Goal: Information Seeking & Learning: Learn about a topic

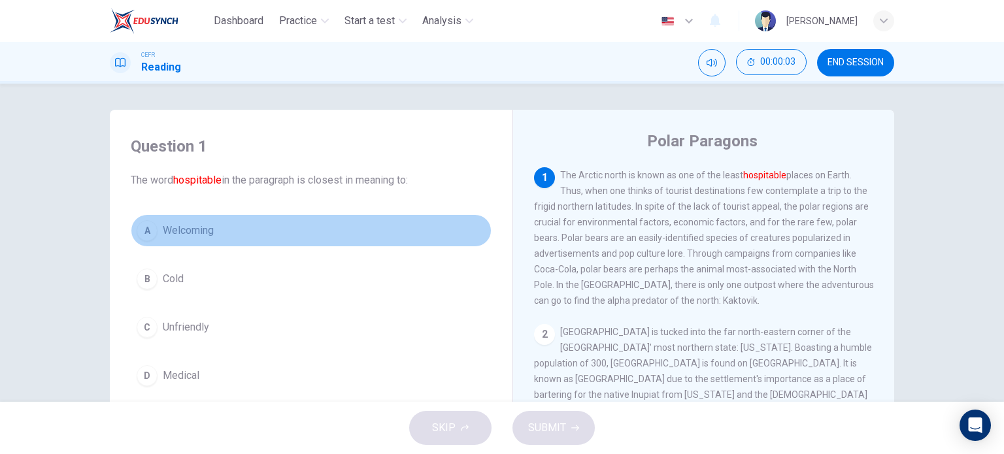
click at [167, 226] on span "Welcoming" at bounding box center [188, 231] width 51 height 16
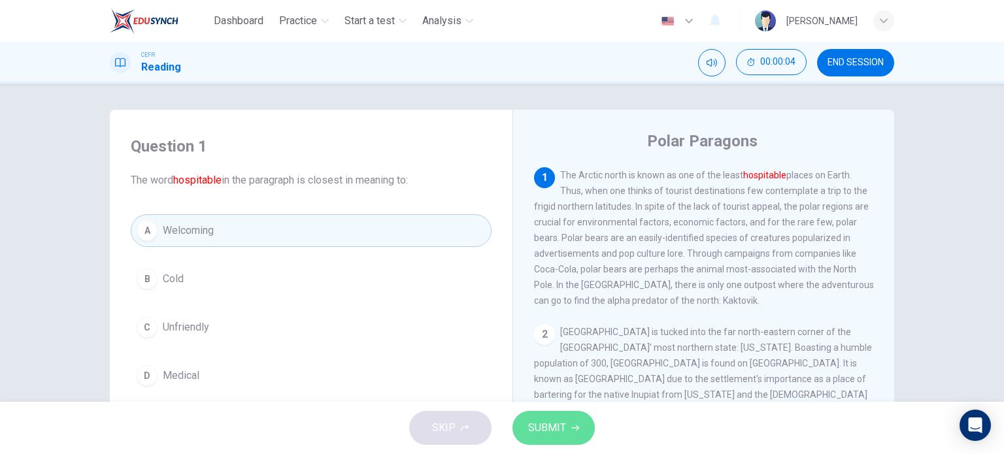
click at [542, 413] on button "SUBMIT" at bounding box center [554, 428] width 82 height 34
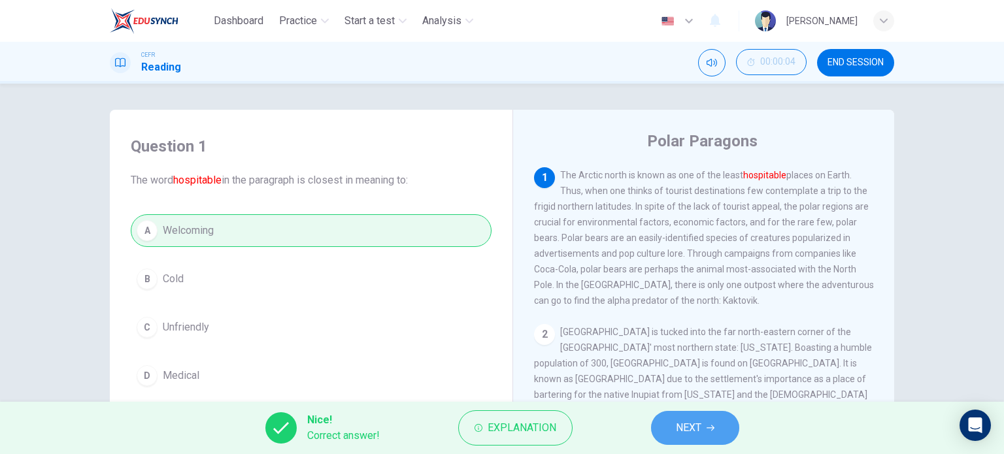
click at [687, 436] on span "NEXT" at bounding box center [689, 428] width 26 height 18
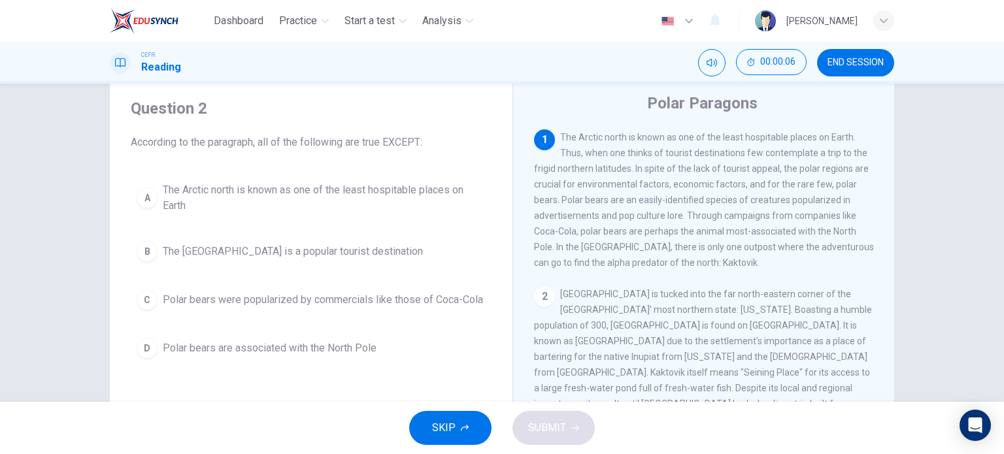
scroll to position [37, 0]
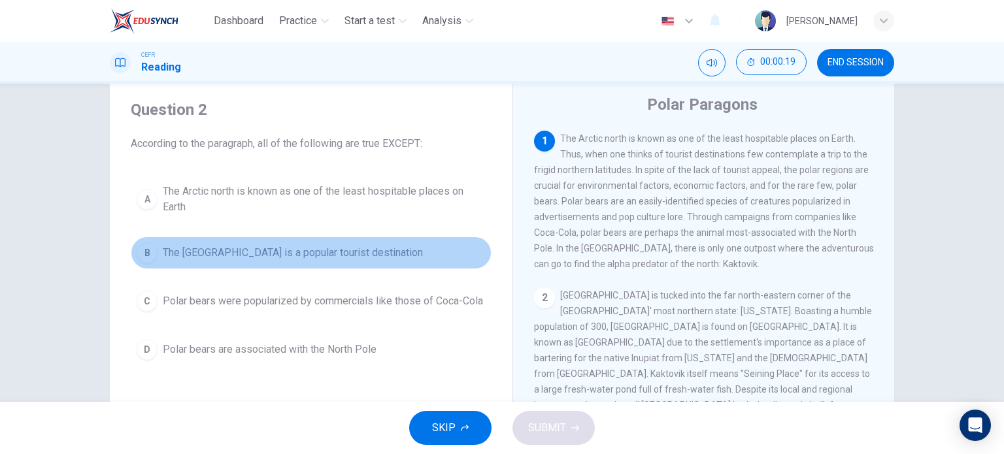
click at [219, 250] on span "The [GEOGRAPHIC_DATA] is a popular tourist destination" at bounding box center [293, 253] width 260 height 16
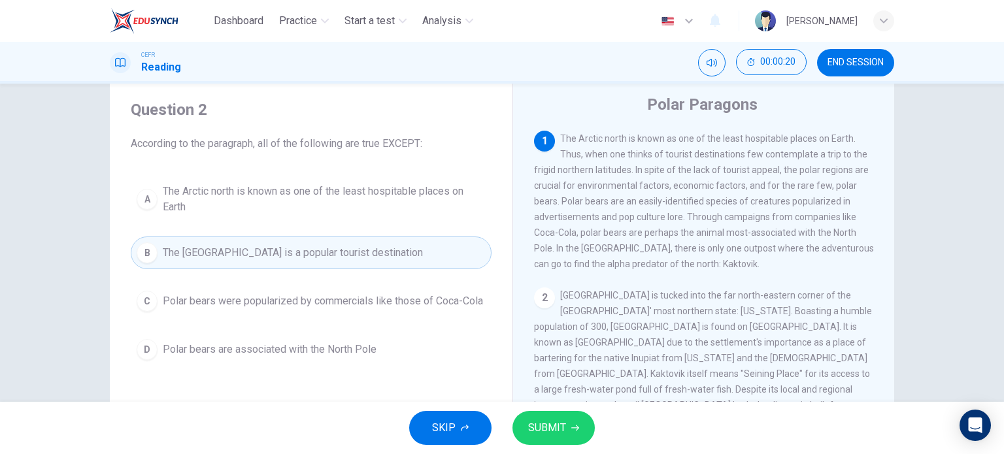
click at [553, 427] on span "SUBMIT" at bounding box center [547, 428] width 38 height 18
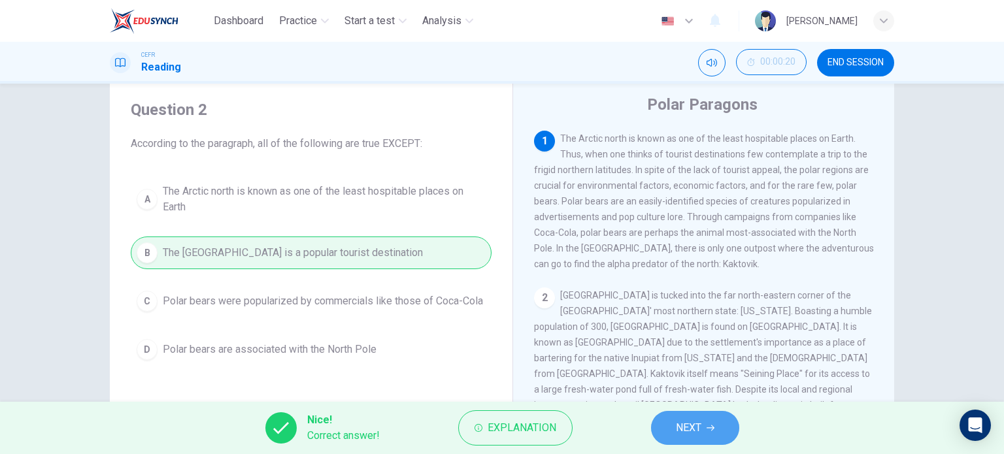
click at [694, 428] on span "NEXT" at bounding box center [689, 428] width 26 height 18
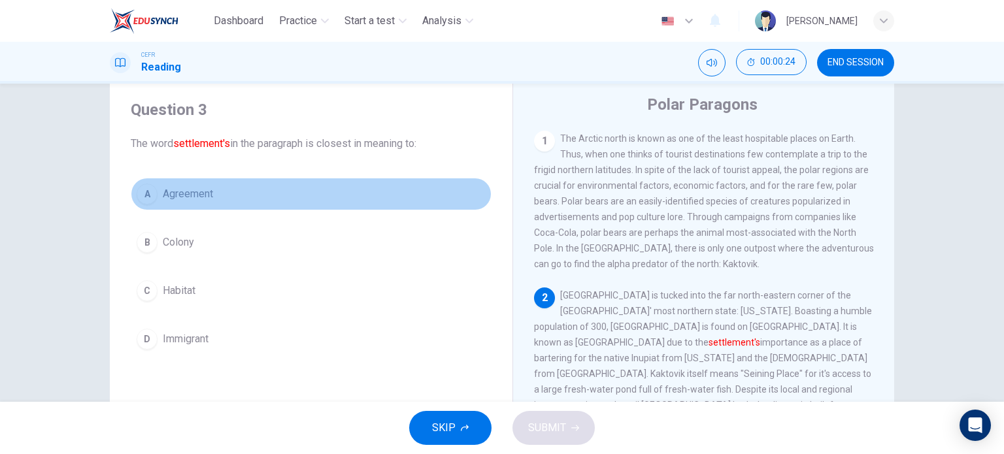
click at [163, 186] on span "Agreement" at bounding box center [188, 194] width 50 height 16
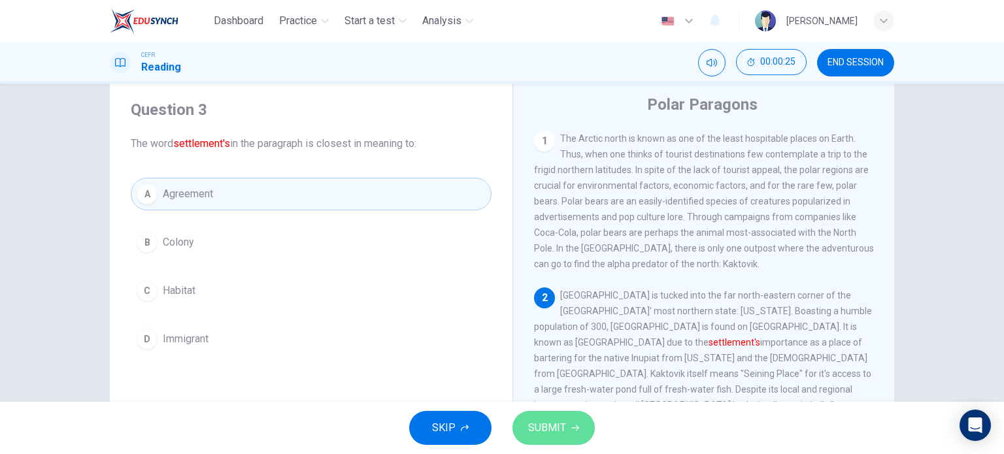
click at [566, 431] on button "SUBMIT" at bounding box center [554, 428] width 82 height 34
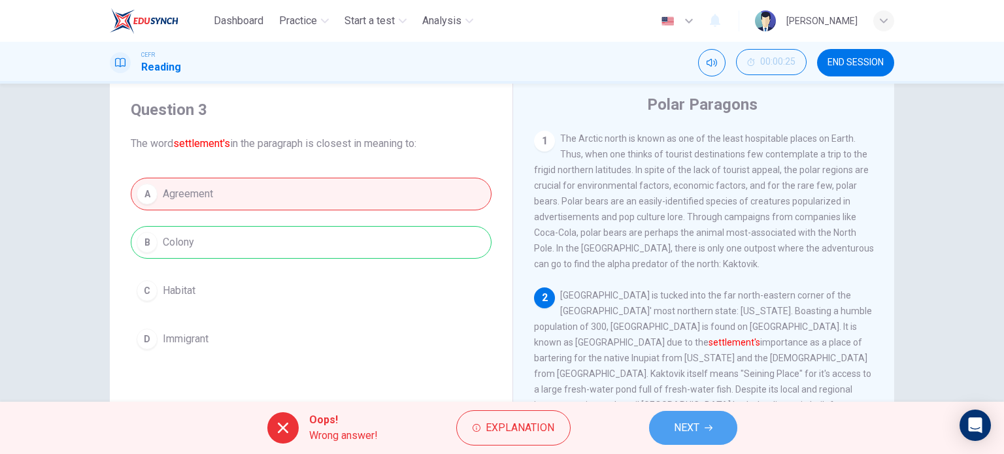
click at [687, 426] on span "NEXT" at bounding box center [687, 428] width 26 height 18
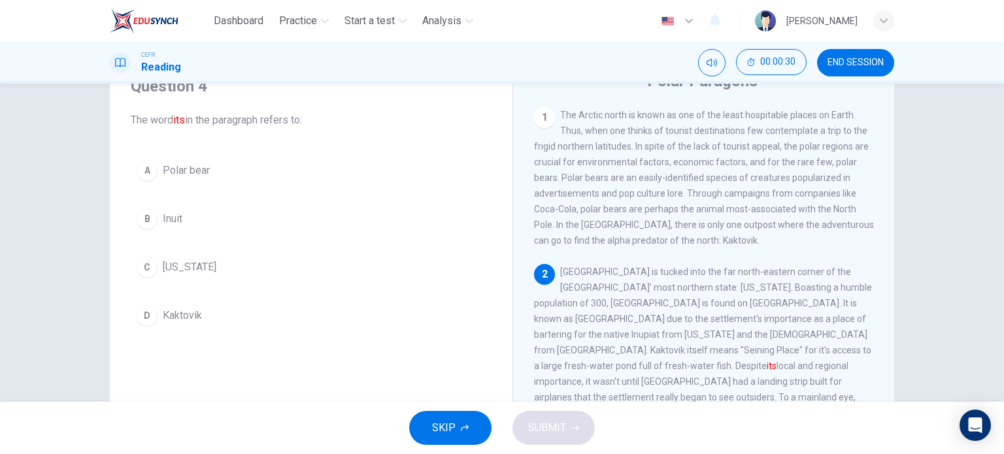
scroll to position [61, 0]
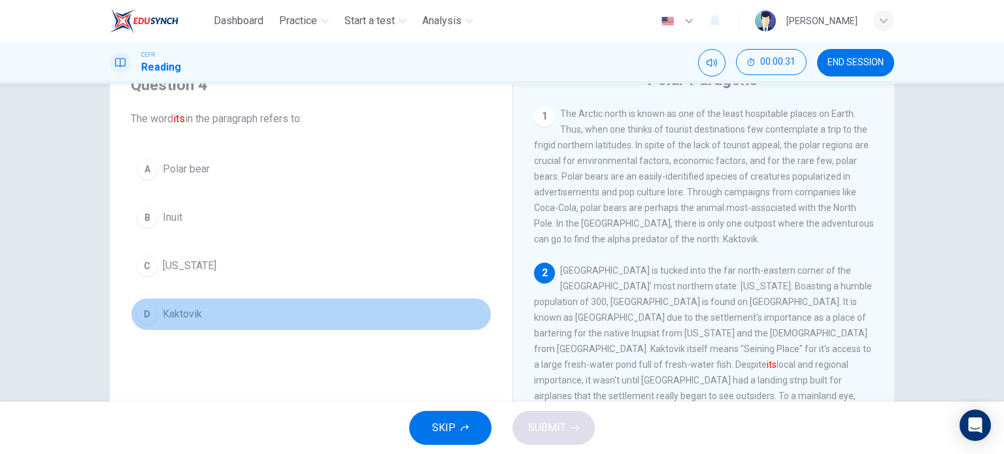
click at [163, 311] on span "Kaktovik" at bounding box center [182, 315] width 39 height 16
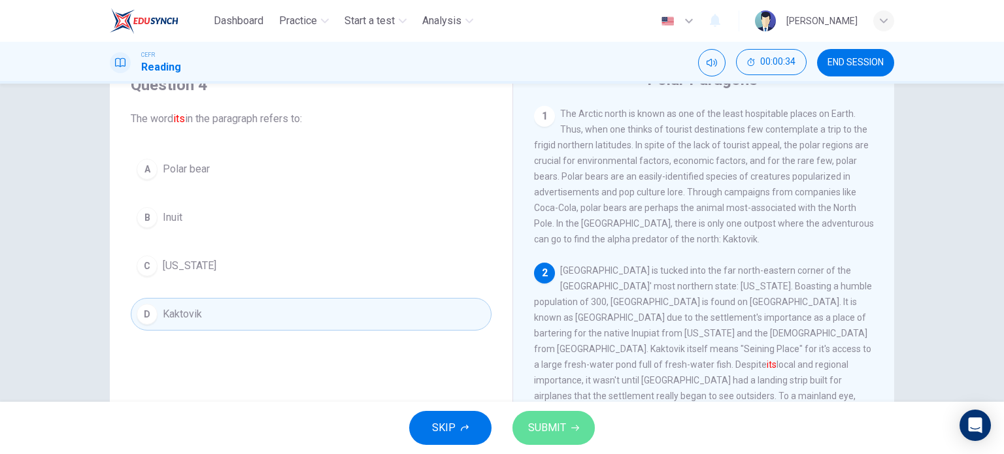
click at [542, 424] on span "SUBMIT" at bounding box center [547, 428] width 38 height 18
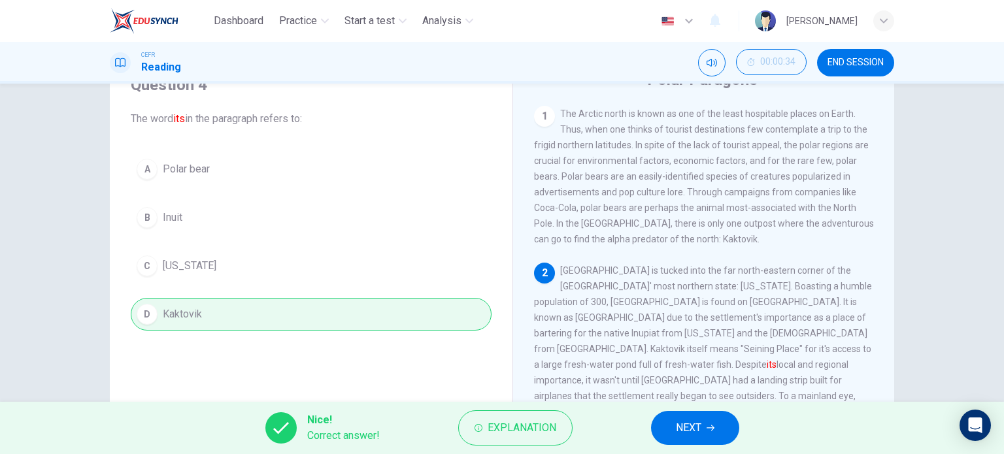
click at [716, 434] on button "NEXT" at bounding box center [695, 428] width 88 height 34
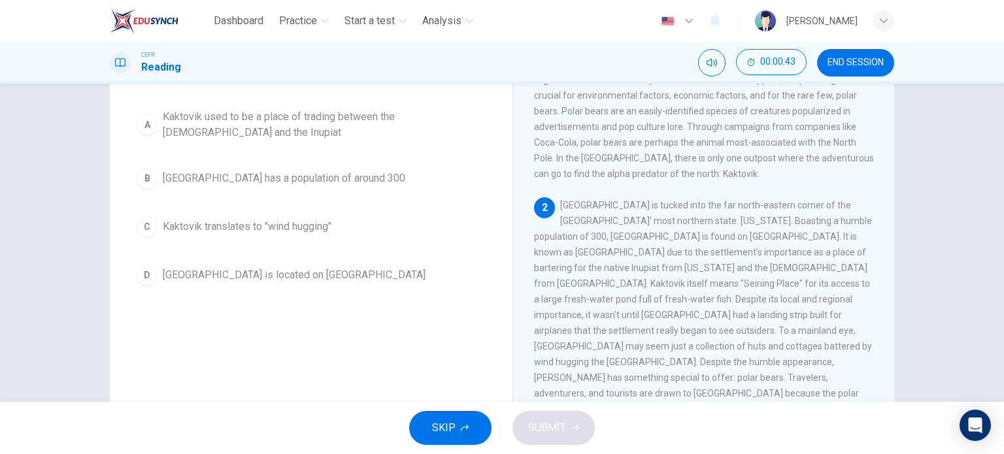
scroll to position [127, 0]
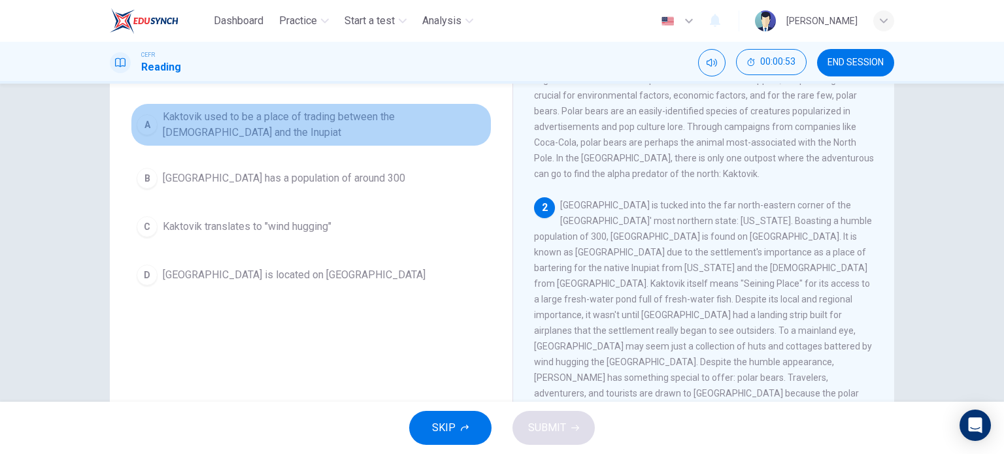
click at [223, 112] on span "Kaktovik used to be a place of trading between the [DEMOGRAPHIC_DATA] and the I…" at bounding box center [324, 124] width 323 height 31
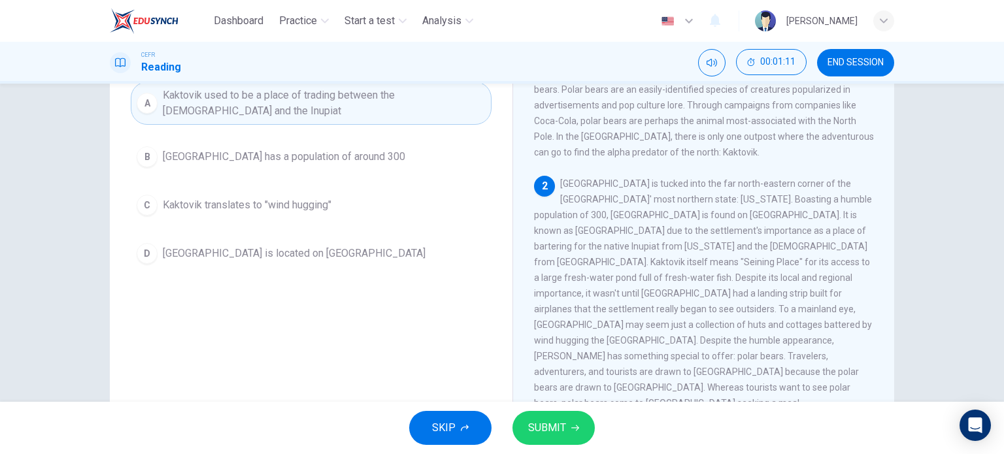
scroll to position [149, 0]
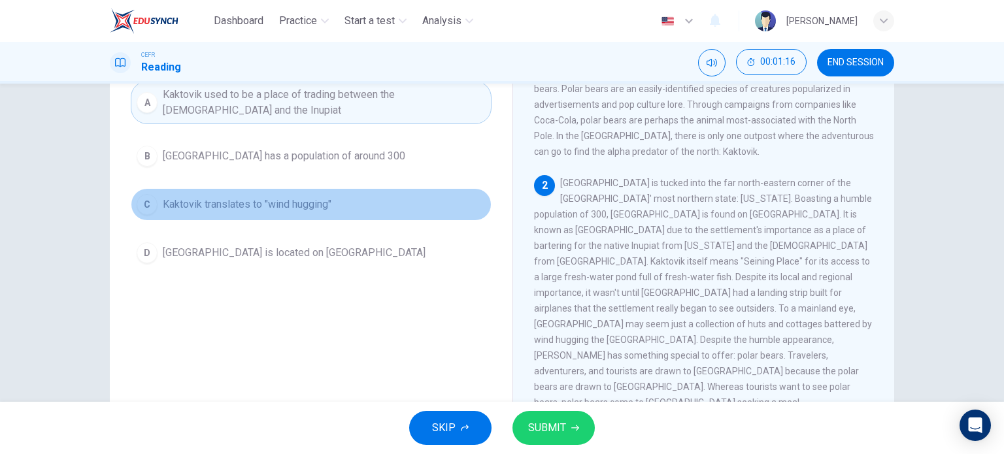
click at [311, 209] on span "Kaktovik translates to "wind hugging"" at bounding box center [247, 205] width 169 height 16
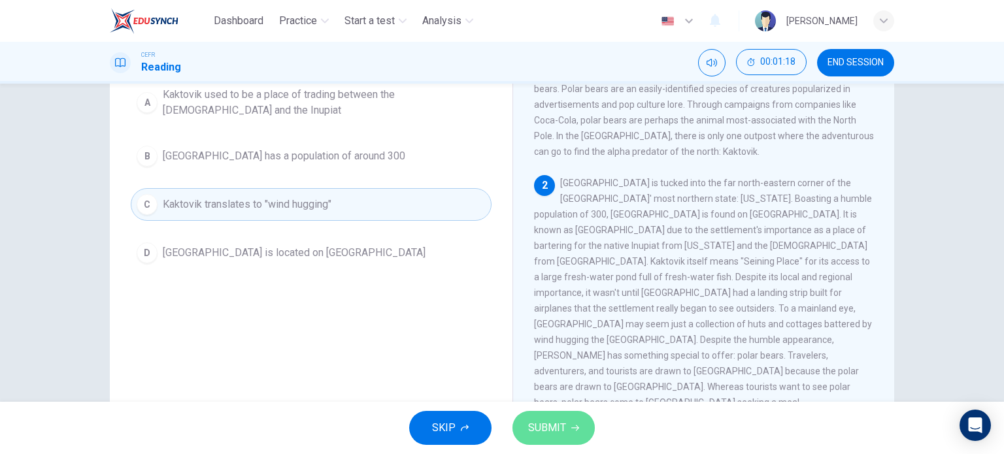
click at [547, 423] on span "SUBMIT" at bounding box center [547, 428] width 38 height 18
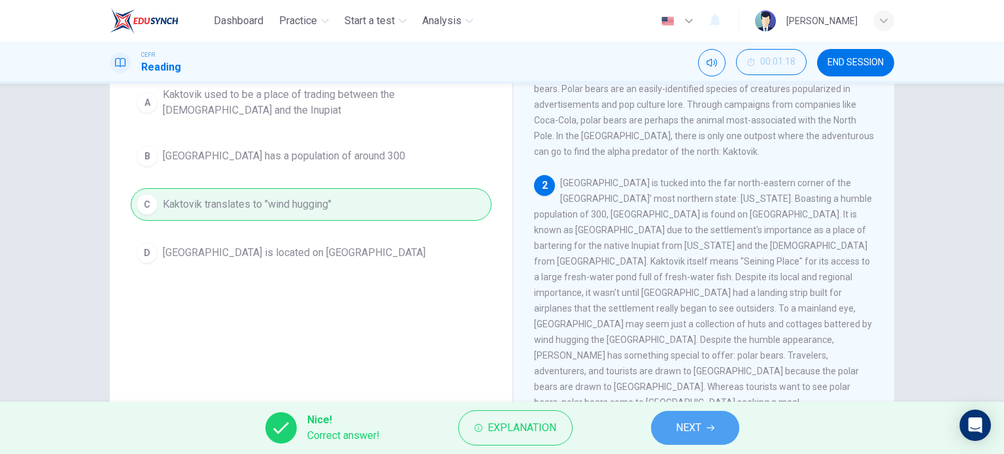
click at [698, 437] on span "NEXT" at bounding box center [689, 428] width 26 height 18
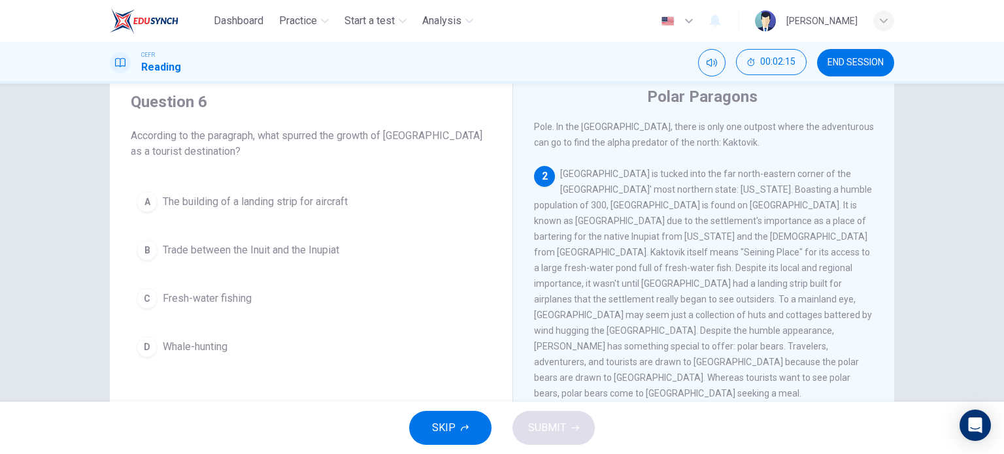
scroll to position [114, 0]
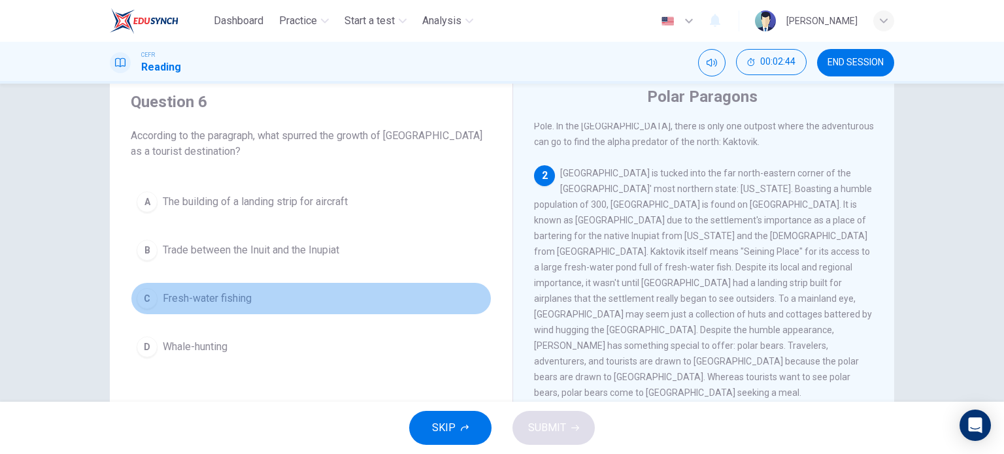
click at [194, 305] on span "Fresh-water fishing" at bounding box center [207, 299] width 89 height 16
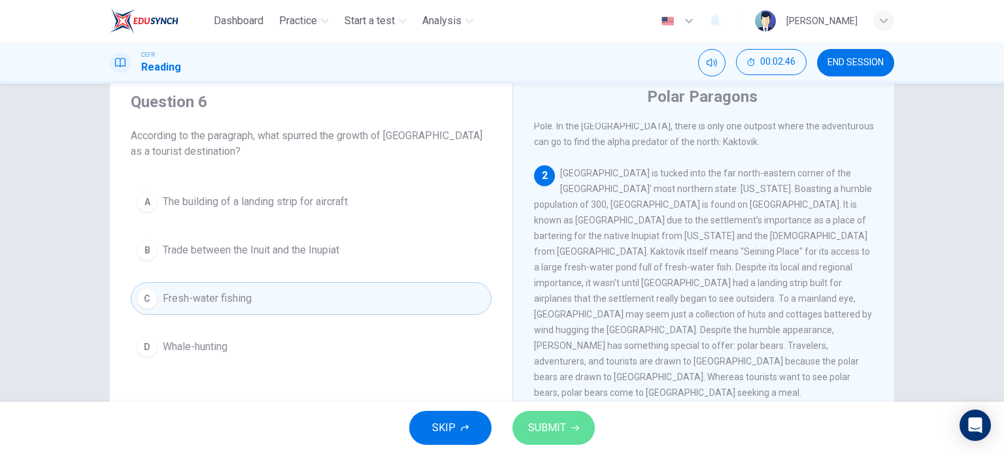
click at [565, 428] on button "SUBMIT" at bounding box center [554, 428] width 82 height 34
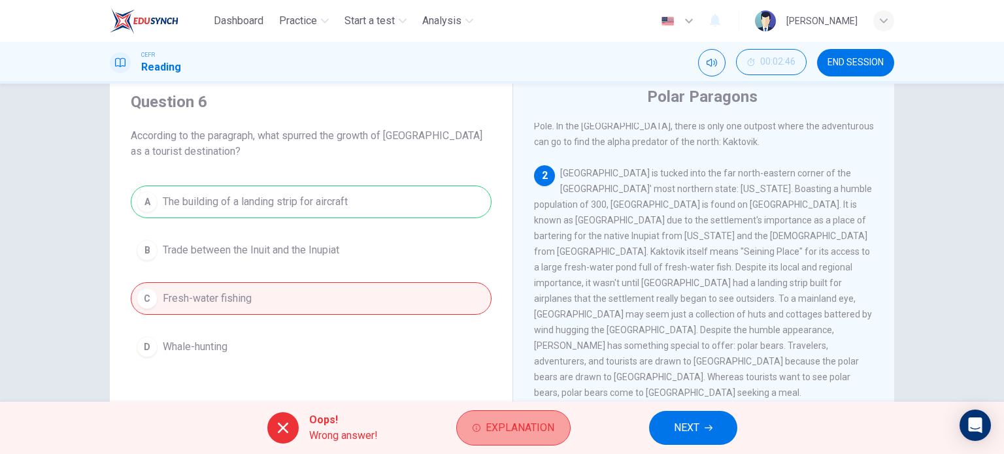
click at [488, 434] on span "Explanation" at bounding box center [520, 428] width 69 height 18
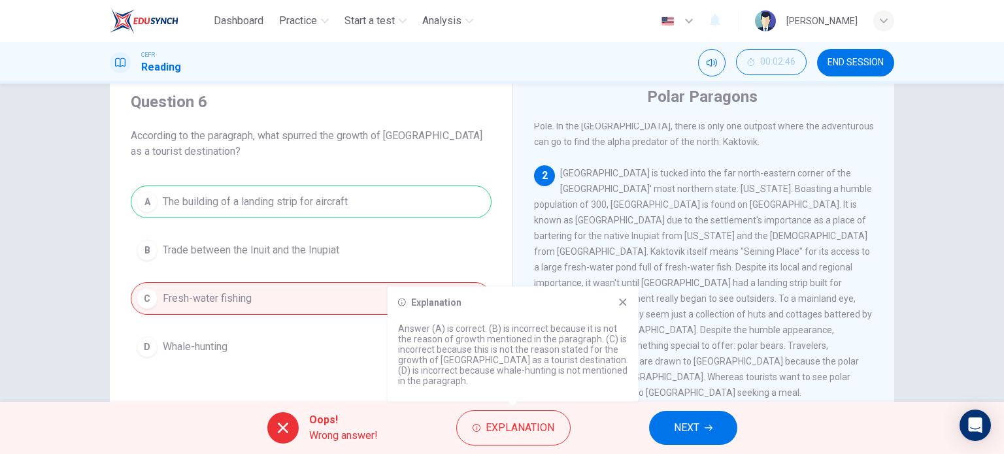
click at [702, 321] on span "[GEOGRAPHIC_DATA] is tucked into the far north-eastern corner of the [GEOGRAPHI…" at bounding box center [703, 283] width 338 height 230
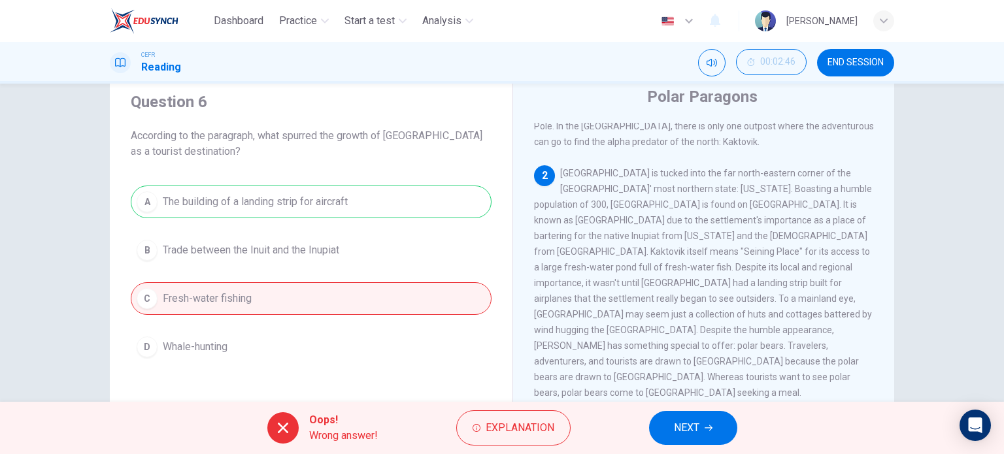
drag, startPoint x: 702, startPoint y: 407, endPoint x: 708, endPoint y: 420, distance: 13.5
click at [708, 420] on div "Oops! Wrong answer! Explanation NEXT" at bounding box center [502, 428] width 1004 height 52
click at [708, 420] on button "NEXT" at bounding box center [693, 428] width 88 height 34
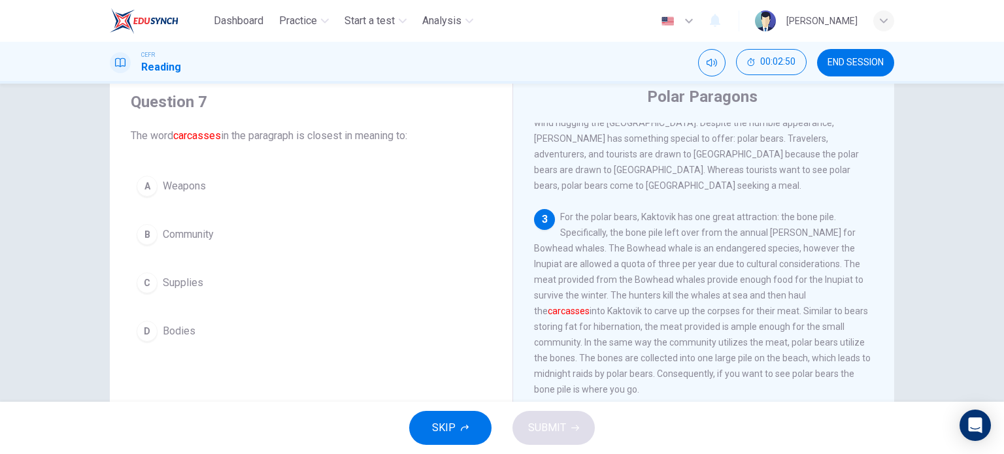
scroll to position [324, 0]
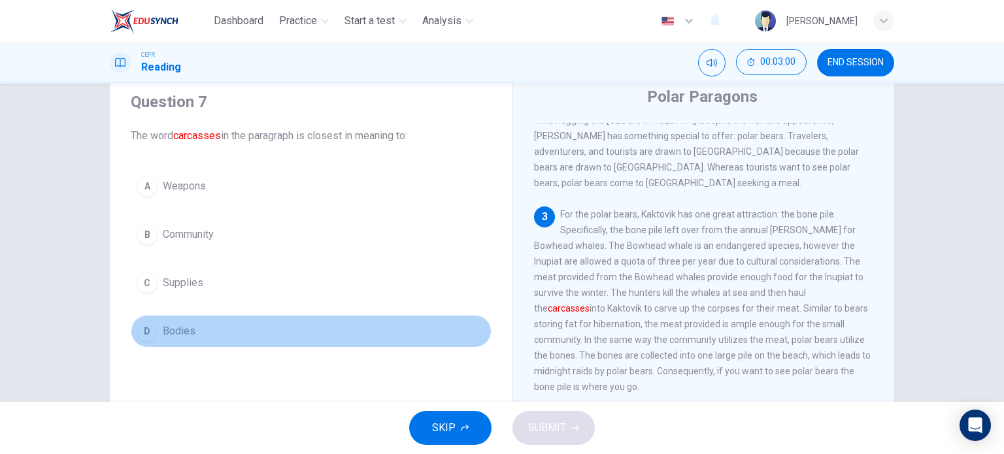
click at [170, 320] on button "D Bodies" at bounding box center [311, 331] width 361 height 33
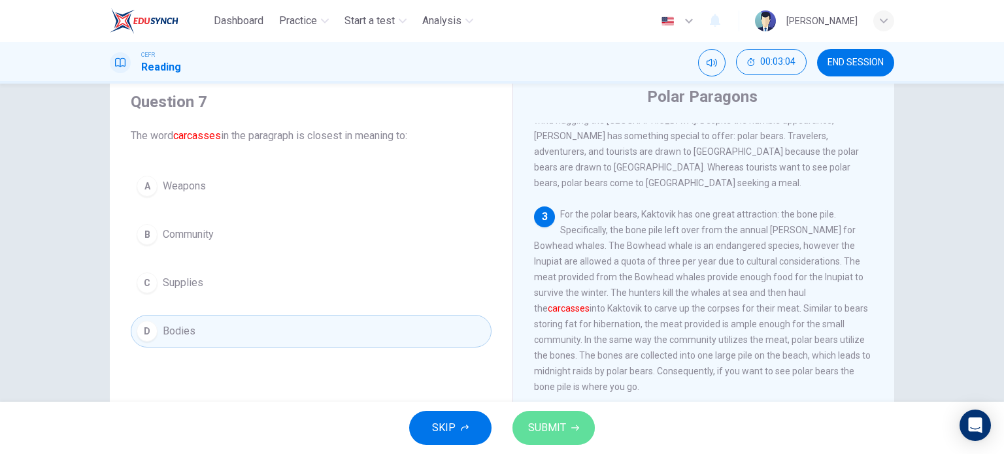
click at [549, 426] on span "SUBMIT" at bounding box center [547, 428] width 38 height 18
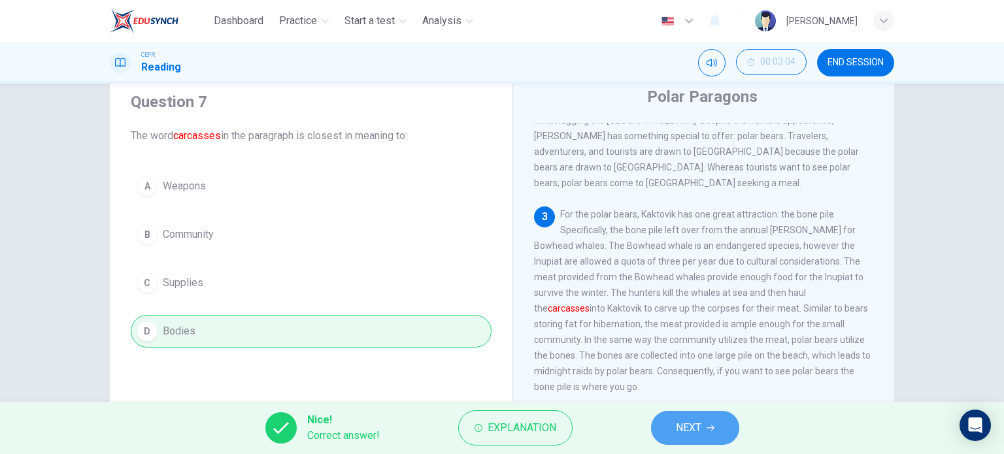
click at [673, 432] on button "NEXT" at bounding box center [695, 428] width 88 height 34
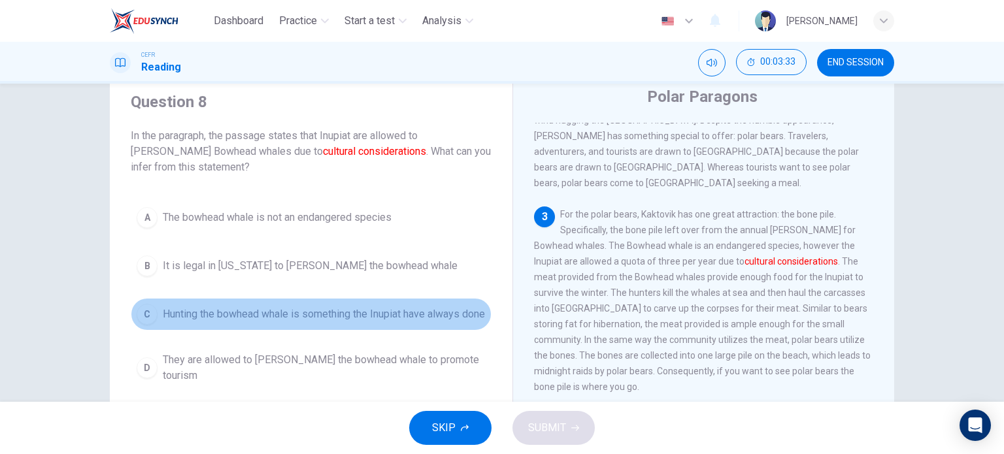
click at [395, 313] on span "Hunting the bowhead whale is something the Inupiat have always done" at bounding box center [324, 315] width 322 height 16
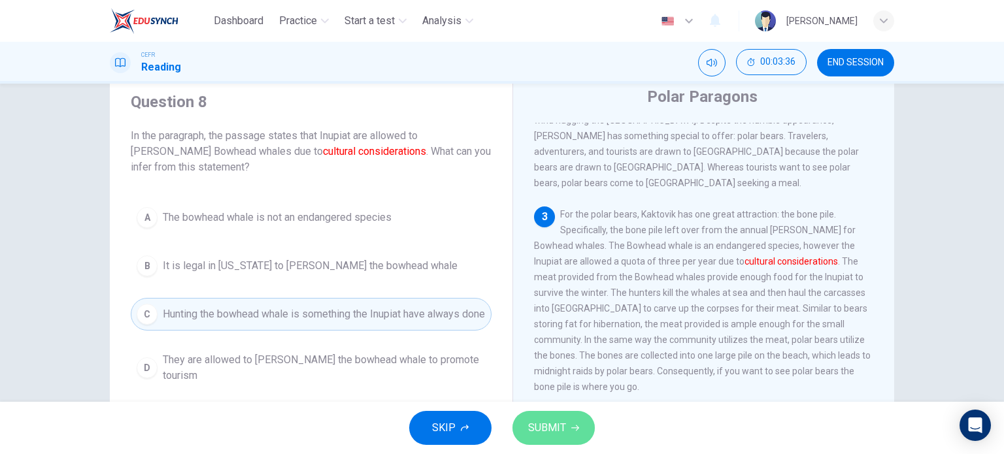
click at [565, 435] on span "SUBMIT" at bounding box center [547, 428] width 38 height 18
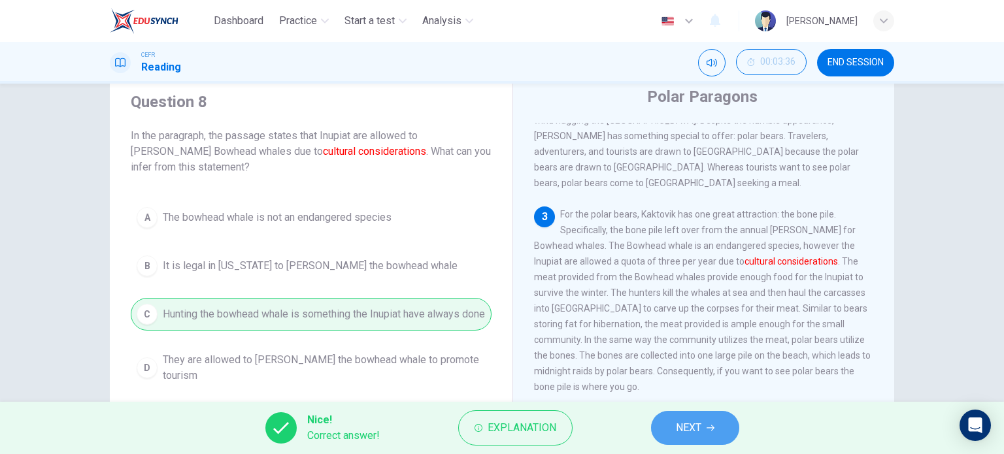
click at [663, 439] on button "NEXT" at bounding box center [695, 428] width 88 height 34
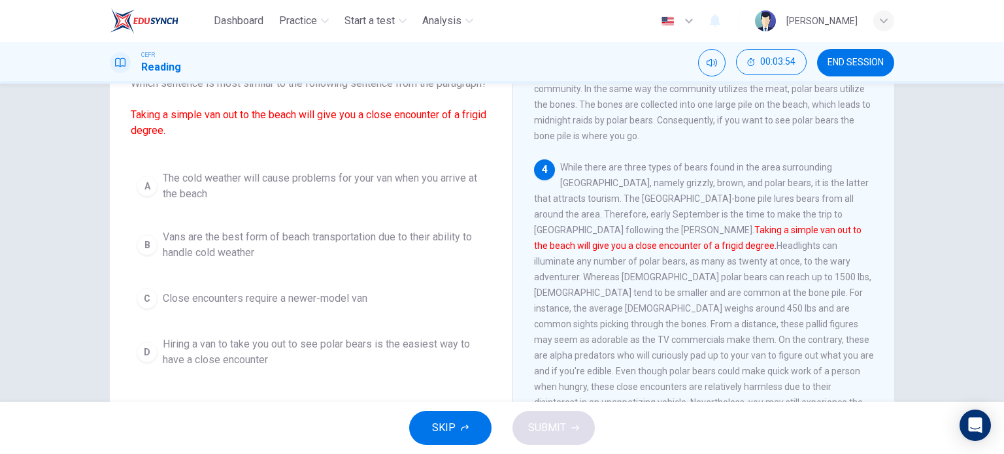
scroll to position [98, 0]
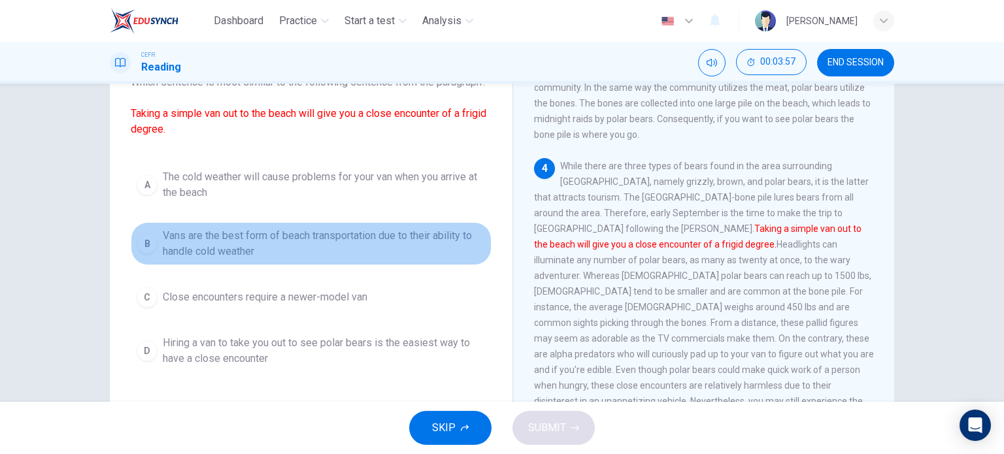
click at [427, 260] on span "Vans are the best form of beach transportation due to their ability to handle c…" at bounding box center [324, 243] width 323 height 31
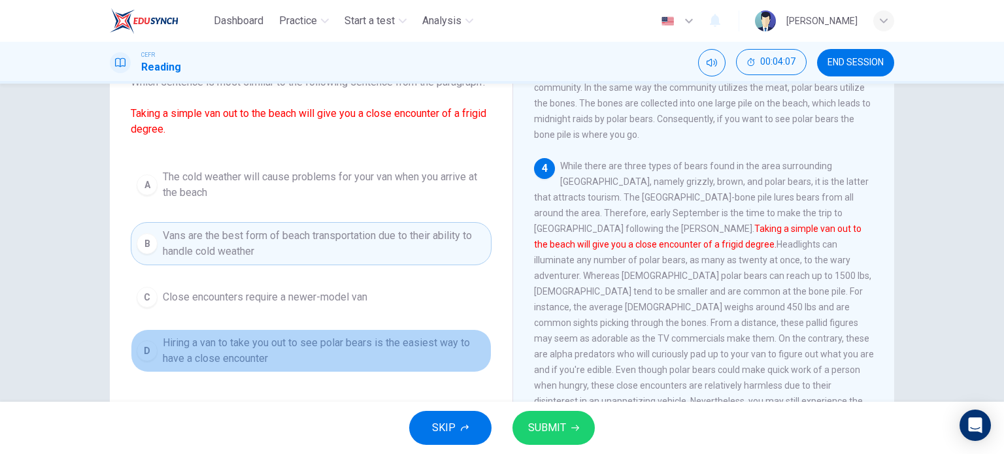
click at [422, 349] on button "D Hiring a van to take you out to see polar bears is the easiest way to have a …" at bounding box center [311, 351] width 361 height 43
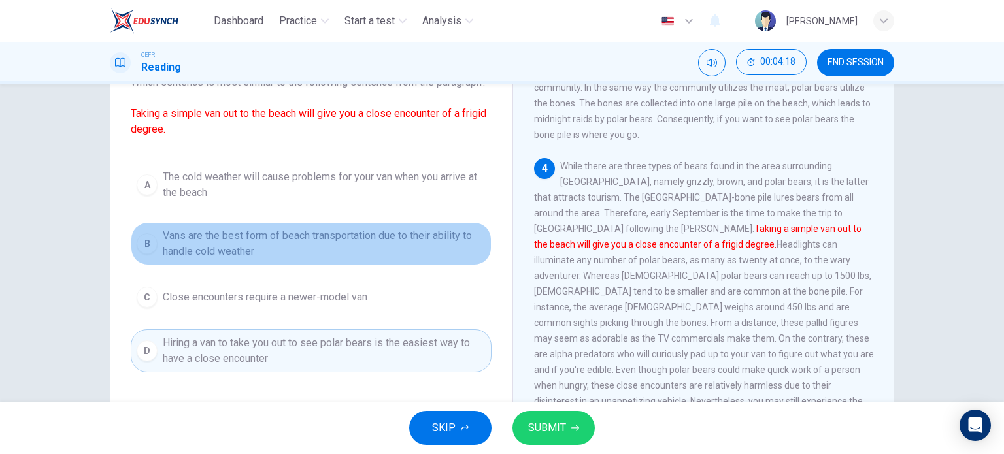
click at [451, 256] on span "Vans are the best form of beach transportation due to their ability to handle c…" at bounding box center [324, 243] width 323 height 31
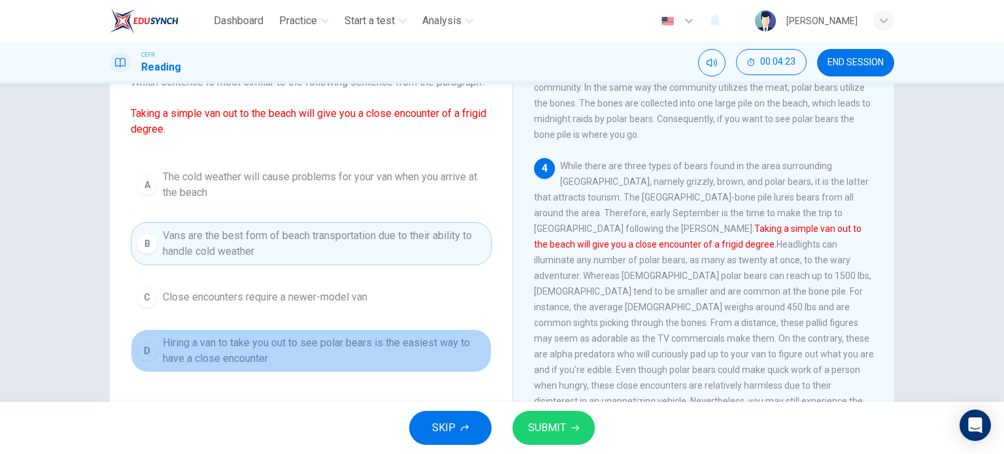
click at [459, 356] on span "Hiring a van to take you out to see polar bears is the easiest way to have a cl…" at bounding box center [324, 350] width 323 height 31
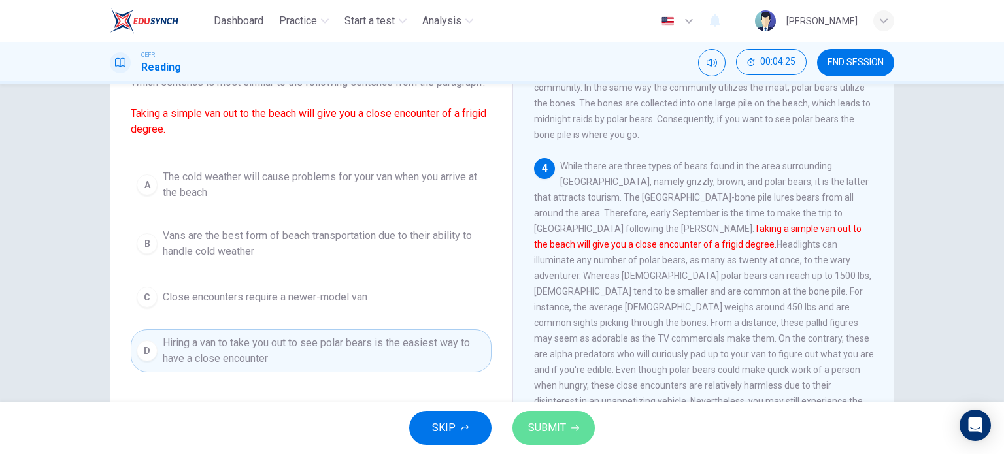
click at [547, 415] on button "SUBMIT" at bounding box center [554, 428] width 82 height 34
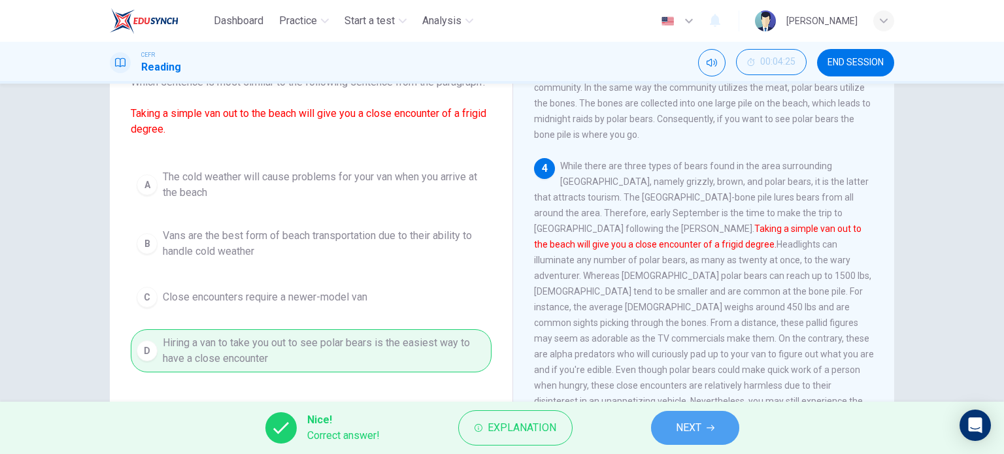
click at [683, 424] on span "NEXT" at bounding box center [689, 428] width 26 height 18
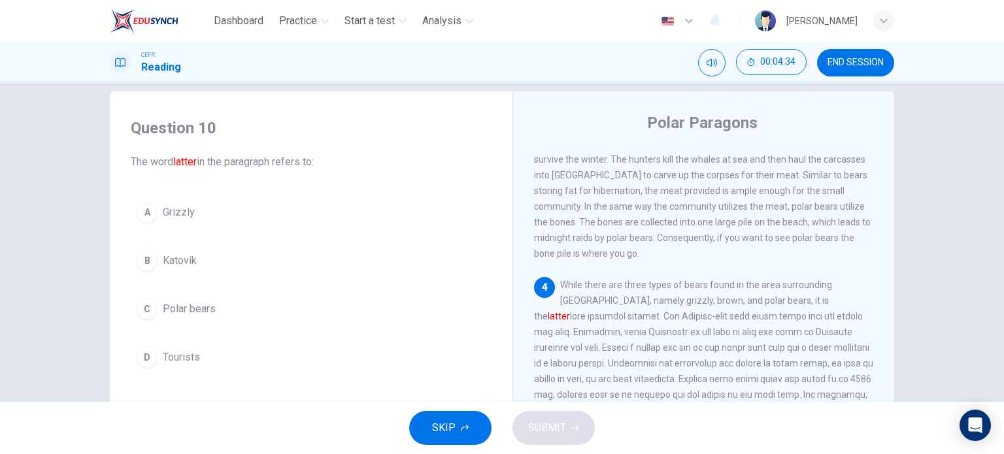
scroll to position [25, 0]
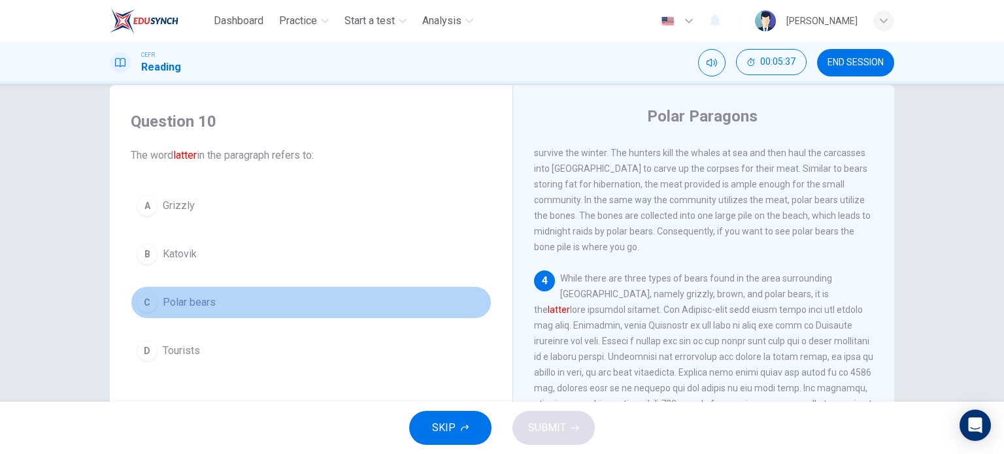
click at [183, 301] on span "Polar bears" at bounding box center [189, 303] width 53 height 16
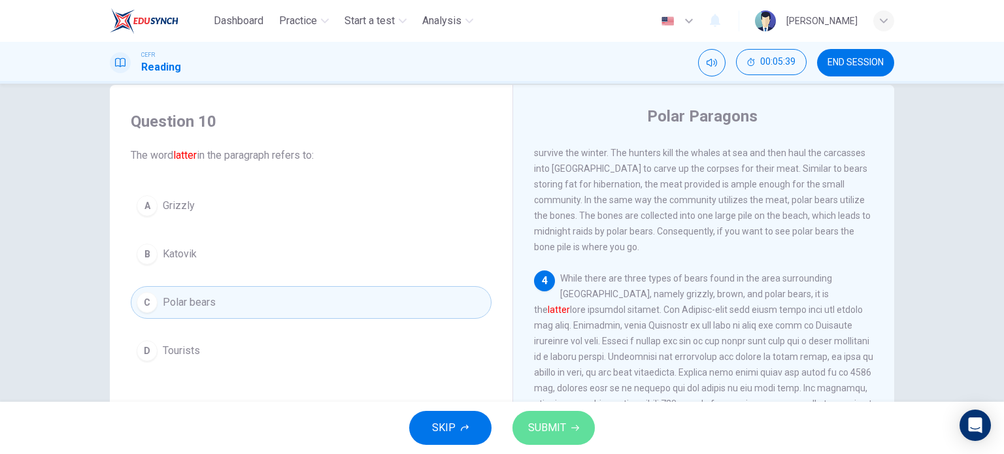
click at [539, 424] on span "SUBMIT" at bounding box center [547, 428] width 38 height 18
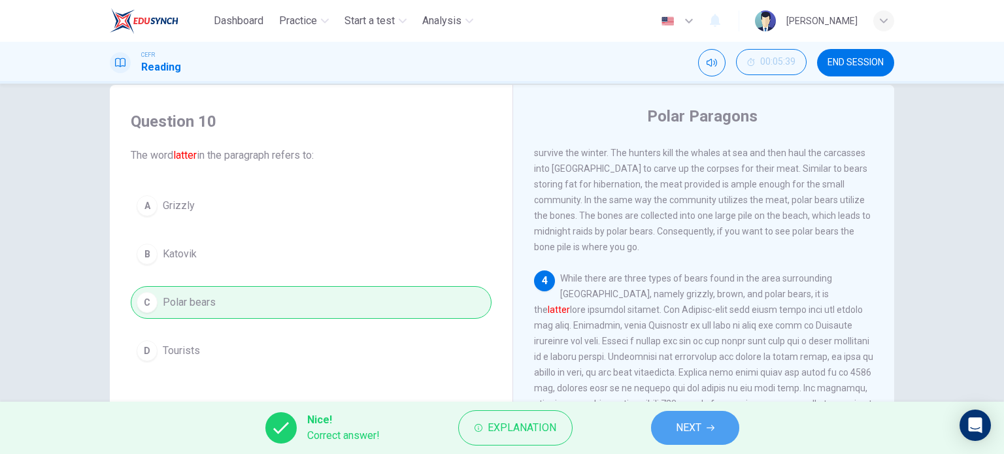
click at [732, 426] on button "NEXT" at bounding box center [695, 428] width 88 height 34
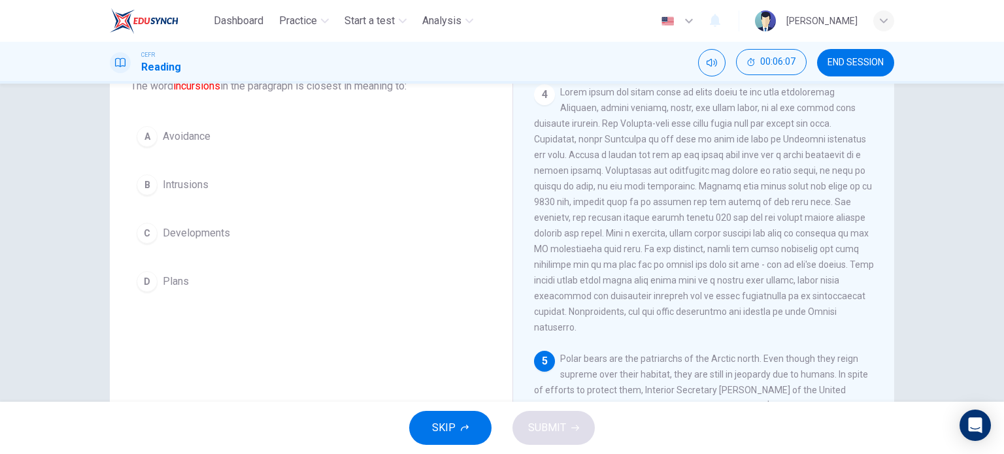
scroll to position [188, 0]
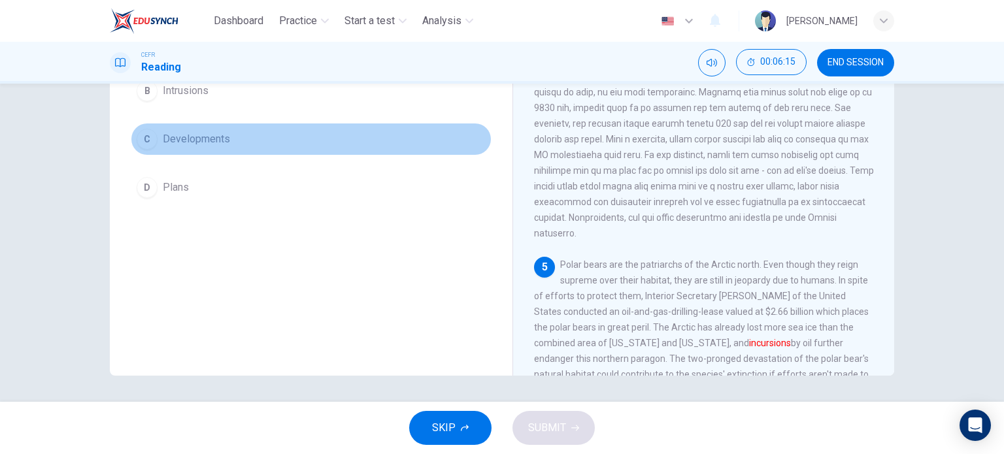
click at [175, 139] on span "Developments" at bounding box center [196, 139] width 67 height 16
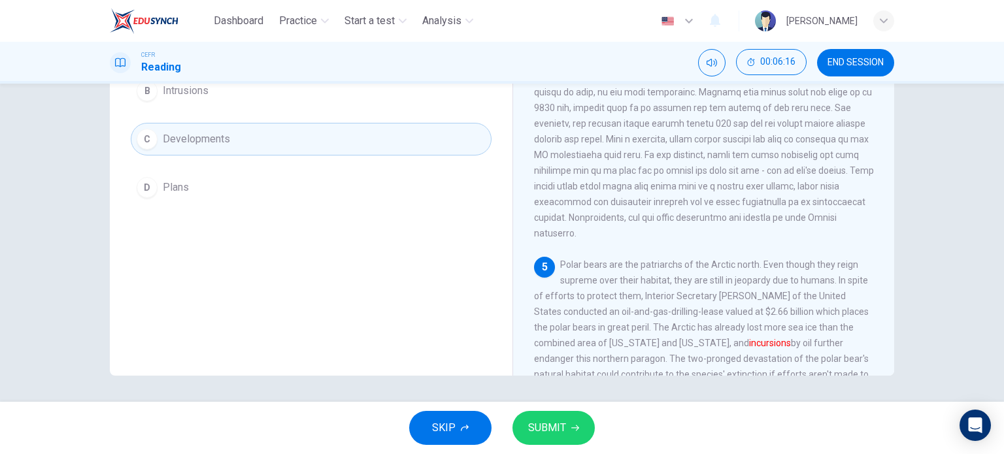
click at [549, 432] on span "SUBMIT" at bounding box center [547, 428] width 38 height 18
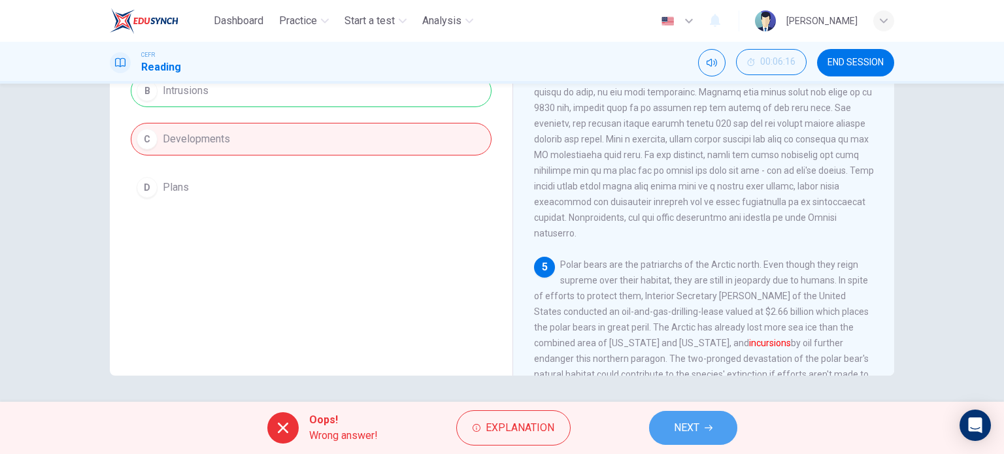
click at [674, 418] on button "NEXT" at bounding box center [693, 428] width 88 height 34
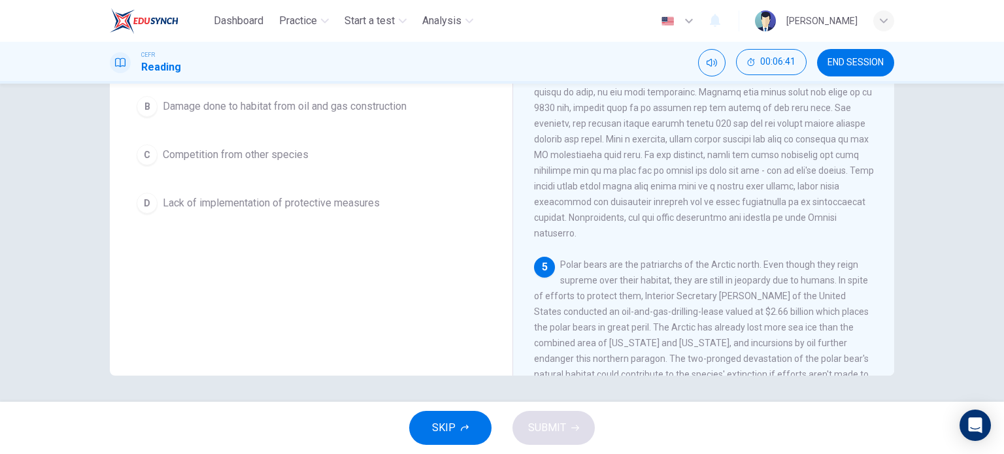
scroll to position [622, 0]
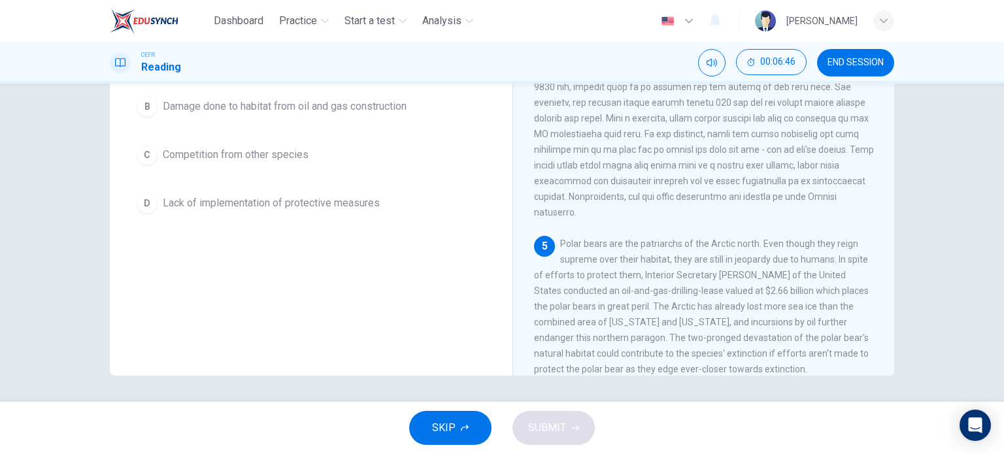
click at [222, 159] on span "Competition from other species" at bounding box center [236, 155] width 146 height 16
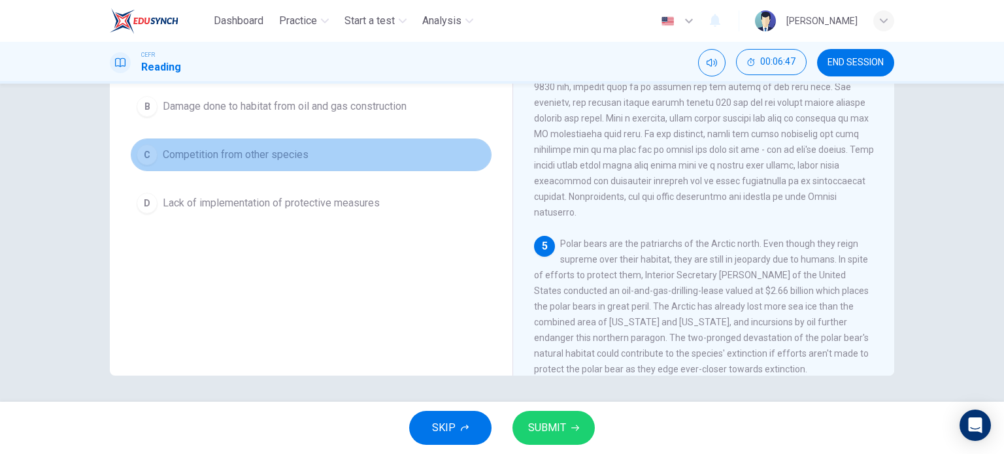
click at [222, 159] on span "Competition from other species" at bounding box center [236, 155] width 146 height 16
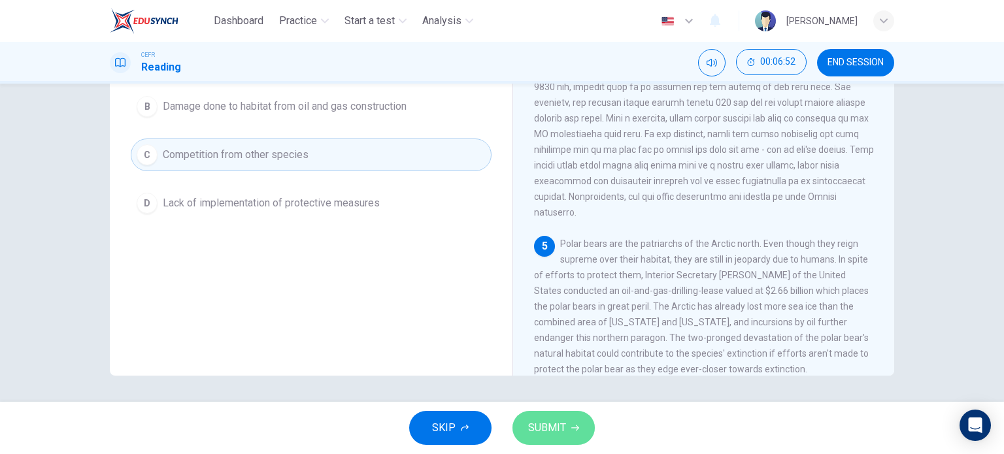
click at [554, 423] on span "SUBMIT" at bounding box center [547, 428] width 38 height 18
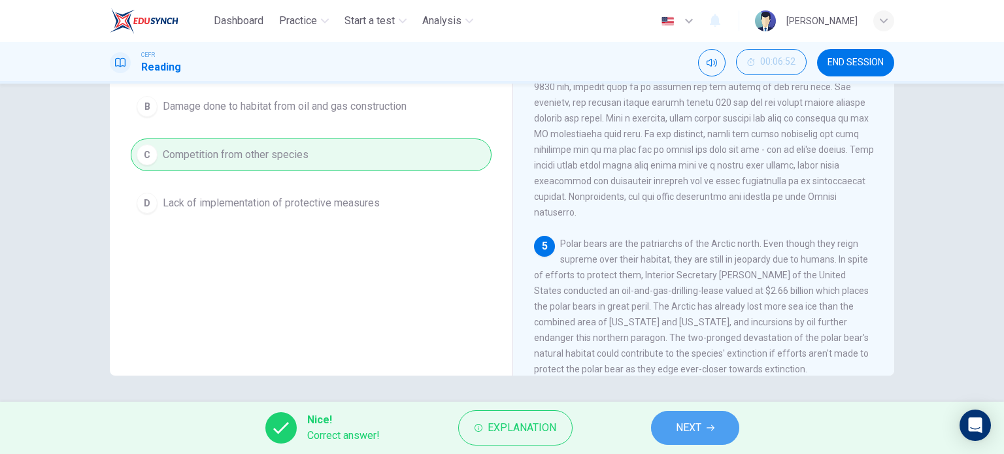
click at [688, 419] on span "NEXT" at bounding box center [689, 428] width 26 height 18
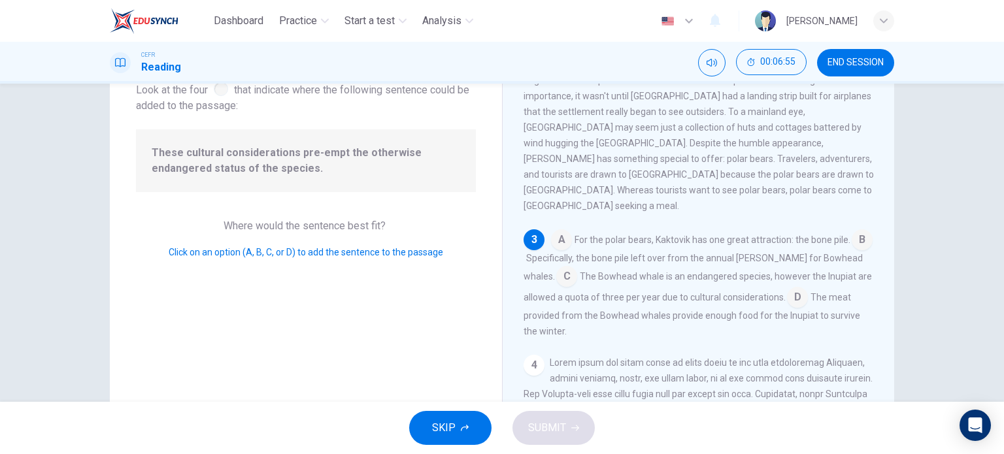
scroll to position [81, 0]
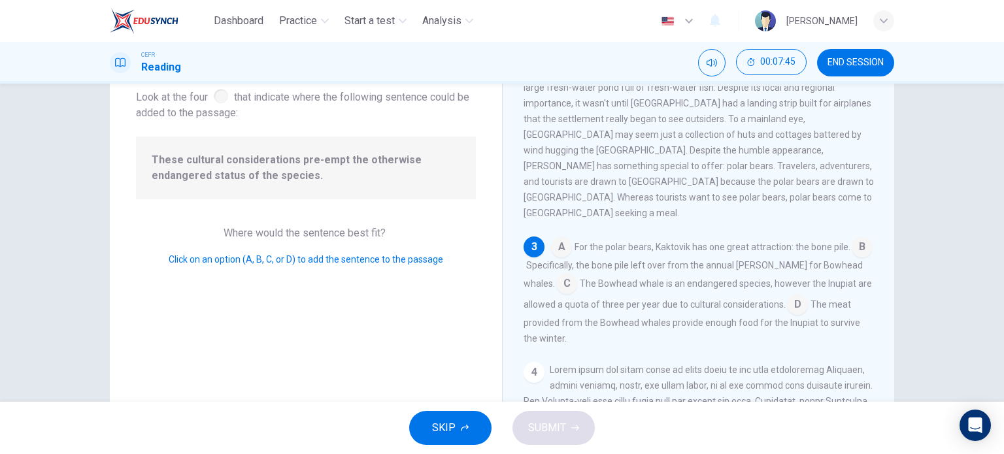
click at [543, 277] on div "A For the polar bears, Kaktovik has one great attraction: the bone pile. B Spec…" at bounding box center [699, 292] width 350 height 110
click at [556, 275] on input at bounding box center [566, 285] width 21 height 21
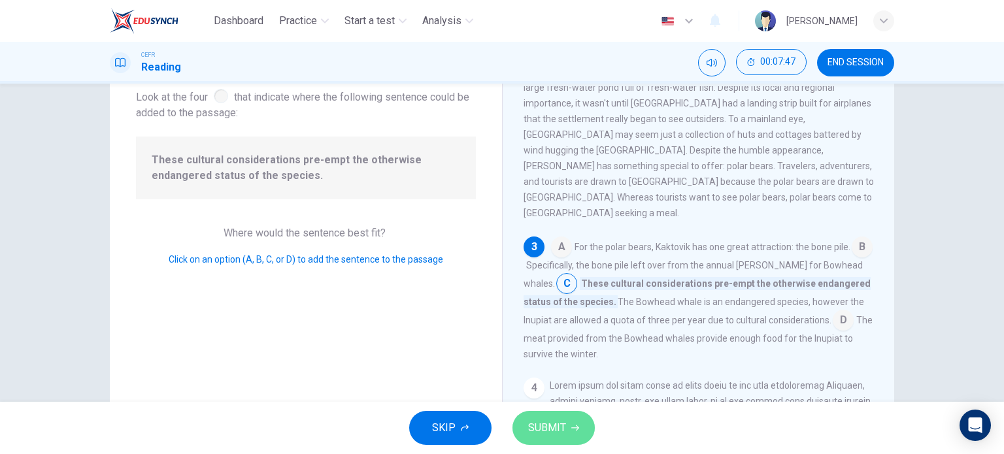
click at [556, 438] on button "SUBMIT" at bounding box center [554, 428] width 82 height 34
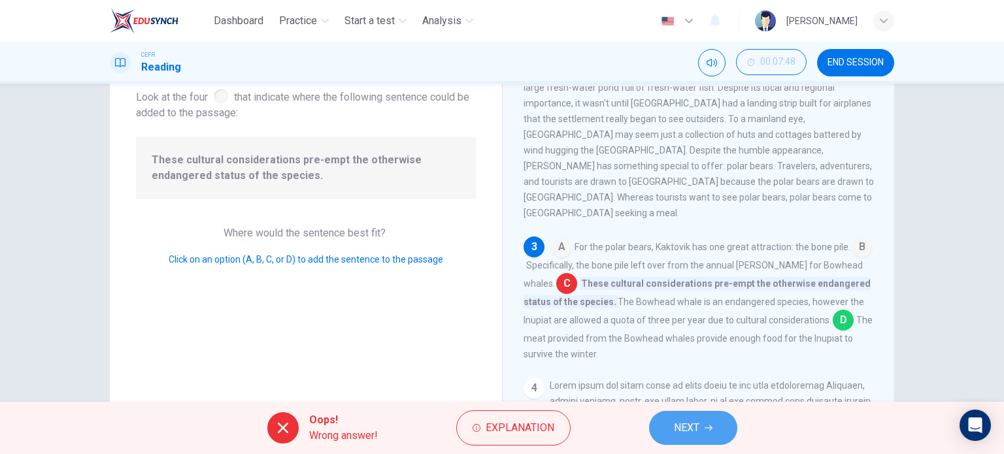
click at [688, 434] on span "NEXT" at bounding box center [687, 428] width 26 height 18
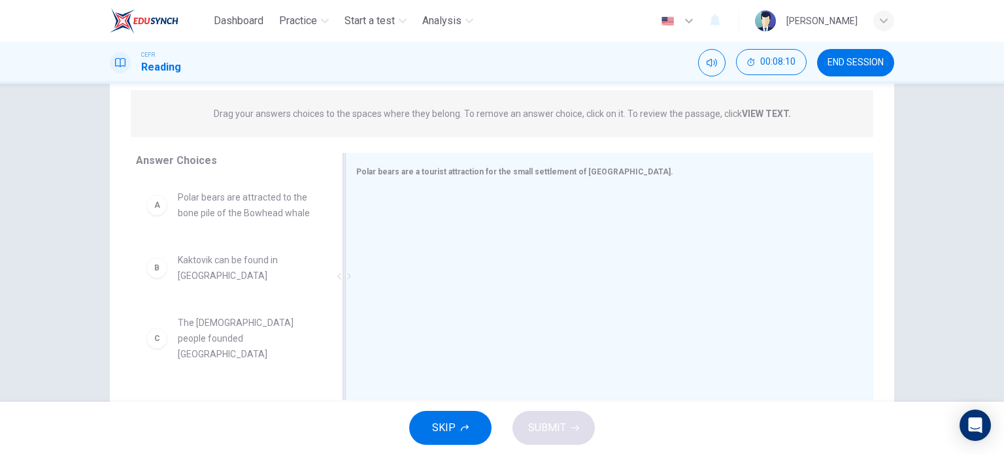
scroll to position [157, 0]
click at [754, 116] on strong "VIEW TEXT." at bounding box center [766, 113] width 49 height 10
click at [766, 114] on strong "VIEW TEXT." at bounding box center [766, 113] width 49 height 10
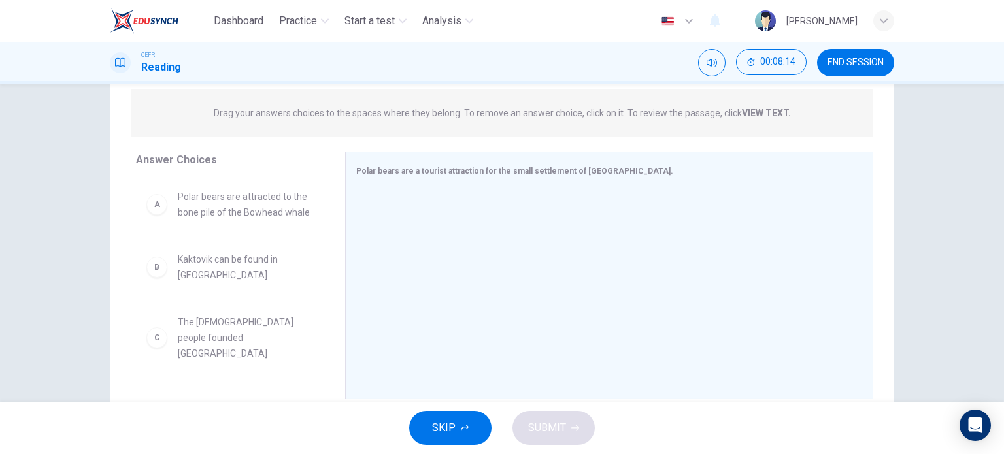
click at [766, 114] on strong "VIEW TEXT." at bounding box center [766, 113] width 49 height 10
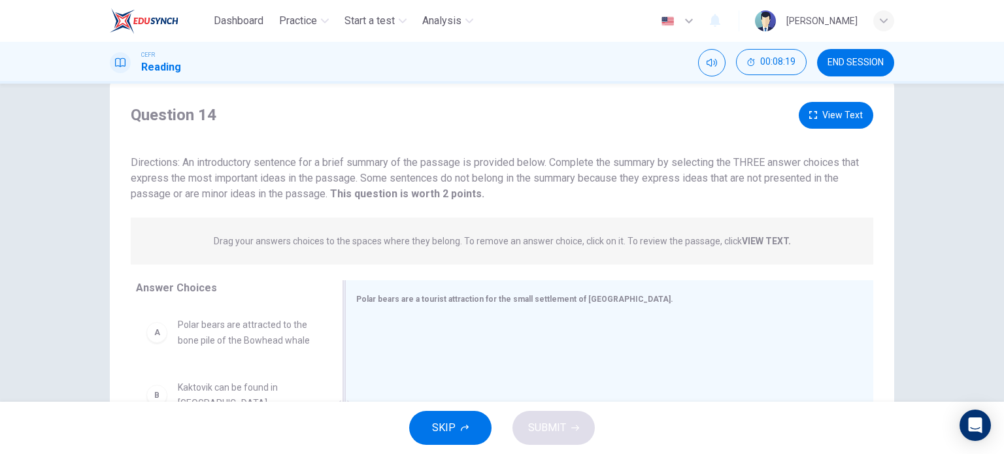
scroll to position [29, 0]
click at [837, 120] on button "View Text" at bounding box center [836, 115] width 75 height 27
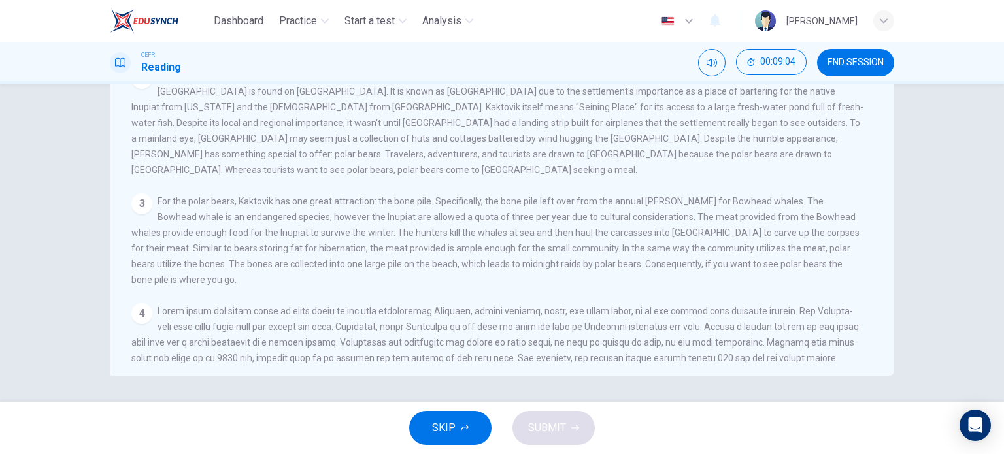
scroll to position [0, 0]
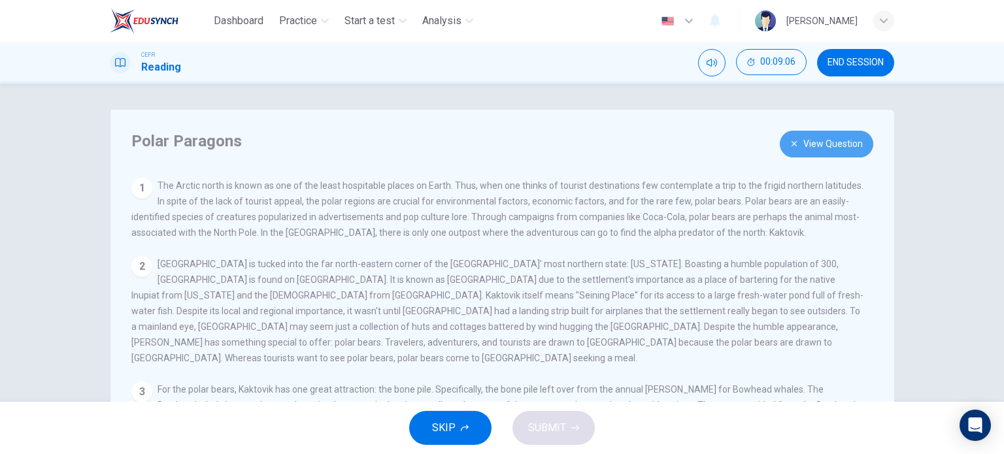
click at [793, 148] on button "View Question" at bounding box center [827, 144] width 94 height 27
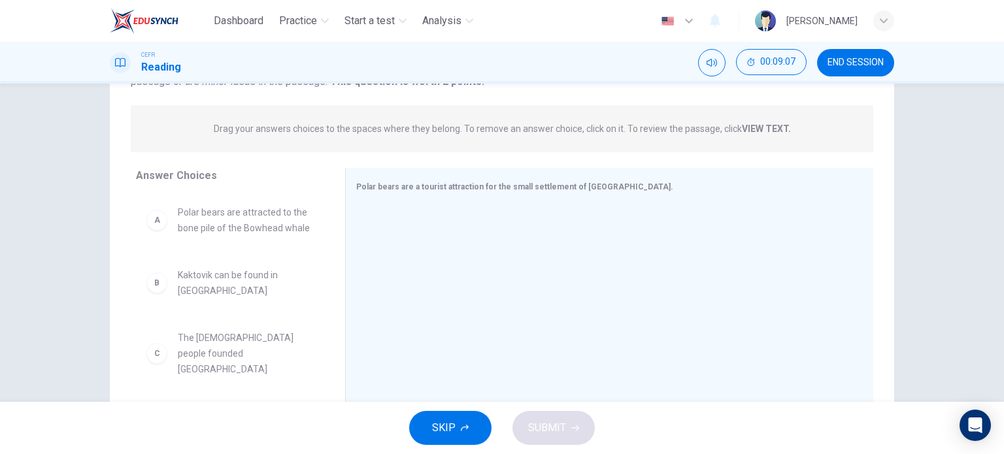
scroll to position [141, 0]
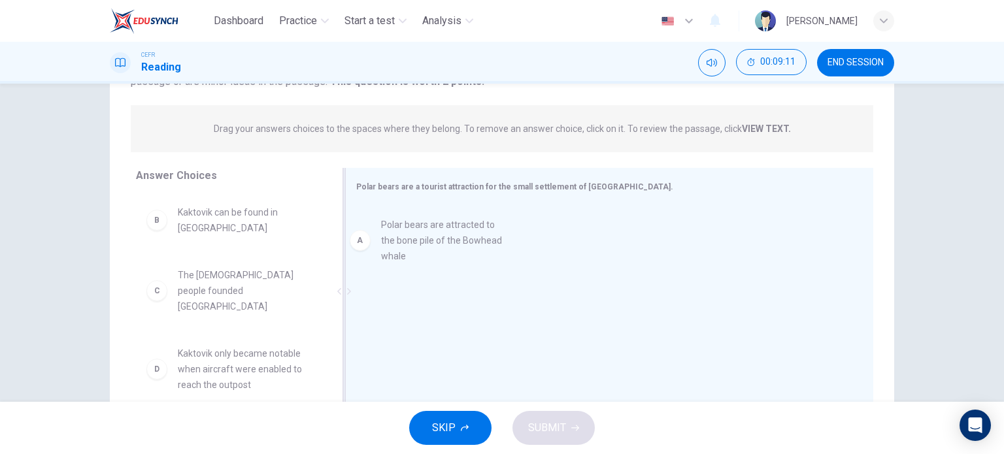
drag, startPoint x: 202, startPoint y: 230, endPoint x: 427, endPoint y: 243, distance: 225.3
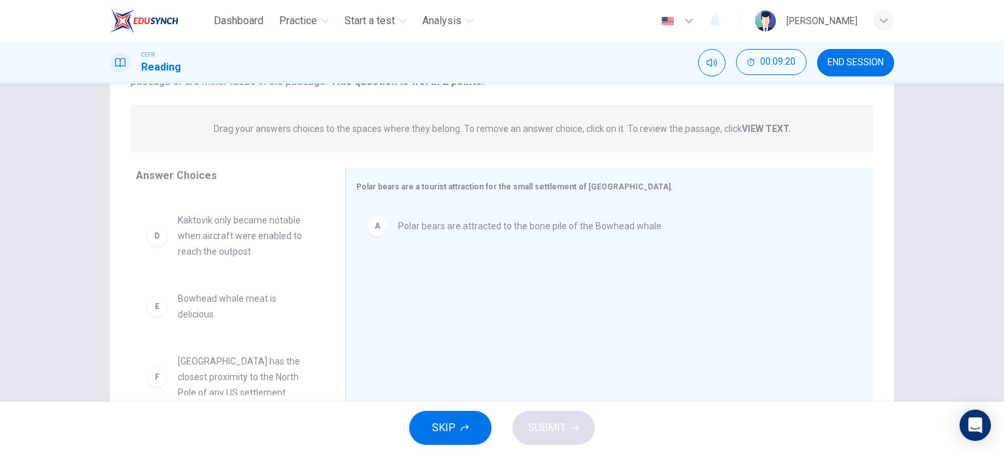
scroll to position [0, 0]
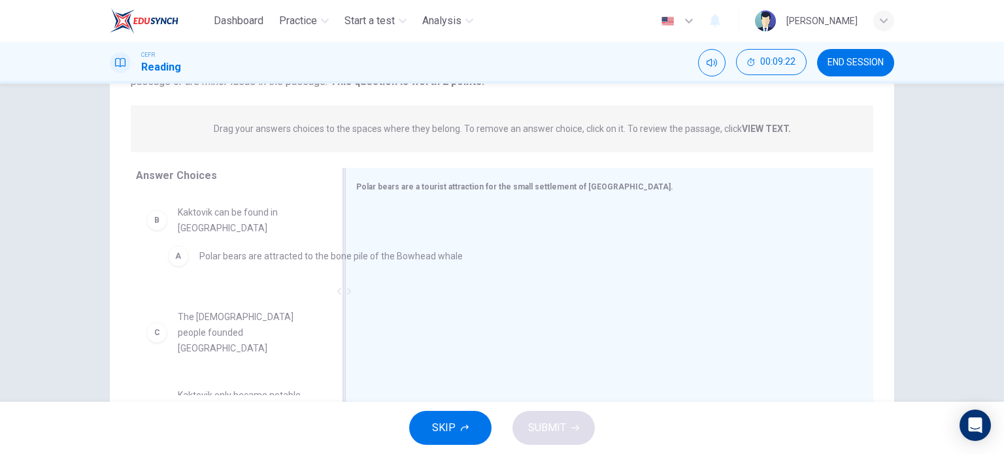
drag, startPoint x: 401, startPoint y: 230, endPoint x: 184, endPoint y: 251, distance: 217.5
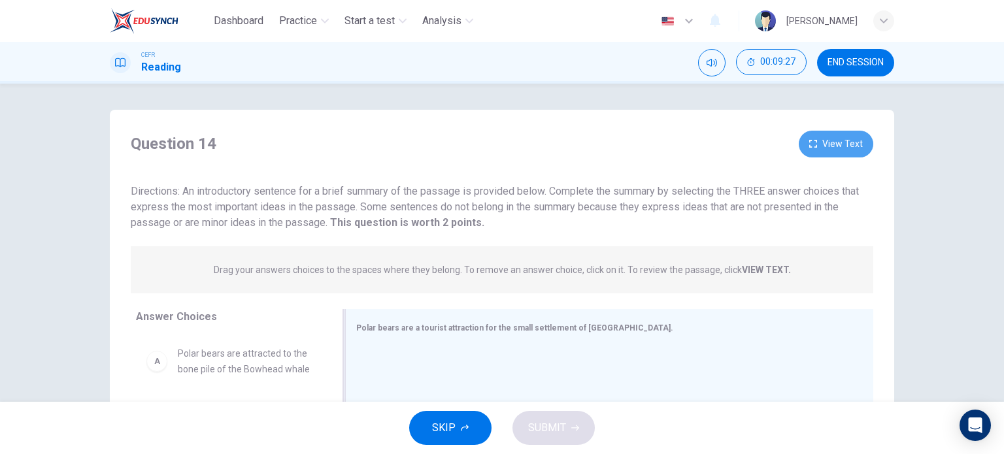
click at [832, 148] on button "View Text" at bounding box center [836, 144] width 75 height 27
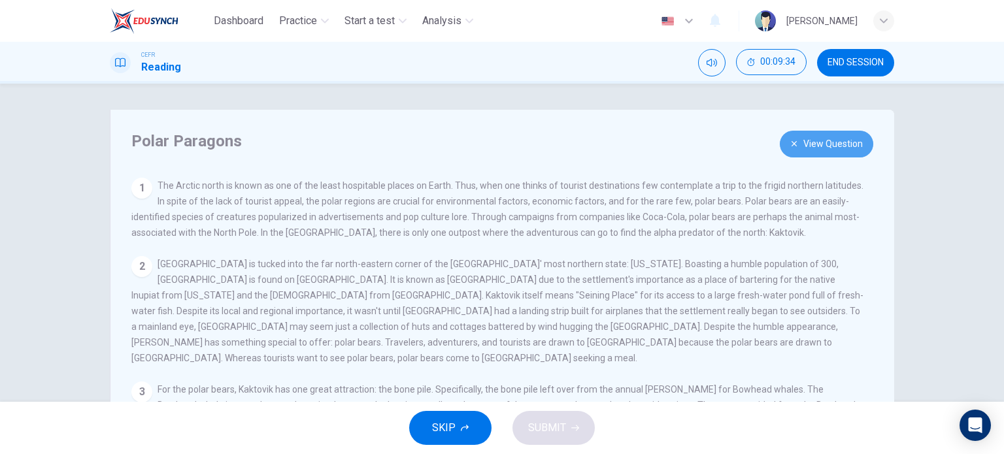
click at [829, 148] on button "View Question" at bounding box center [827, 144] width 94 height 27
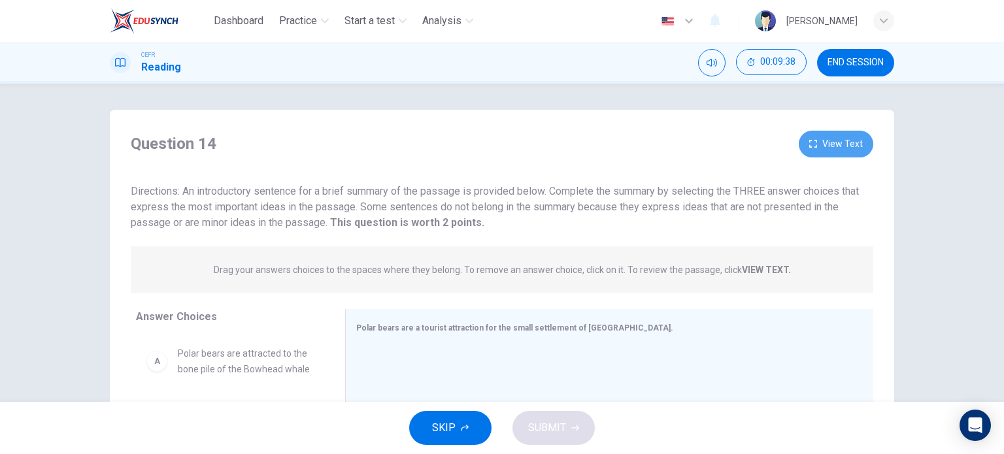
click at [821, 146] on button "View Text" at bounding box center [836, 144] width 75 height 27
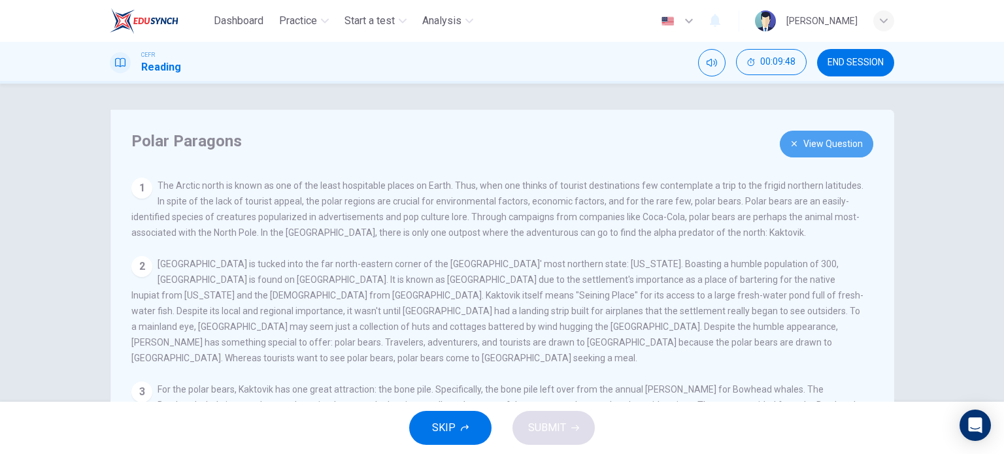
click at [808, 156] on button "View Question" at bounding box center [827, 144] width 94 height 27
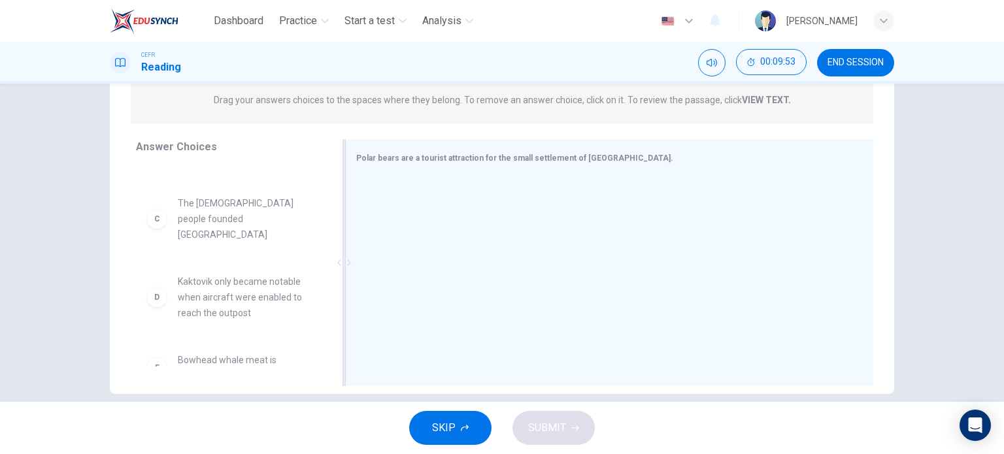
scroll to position [103, 0]
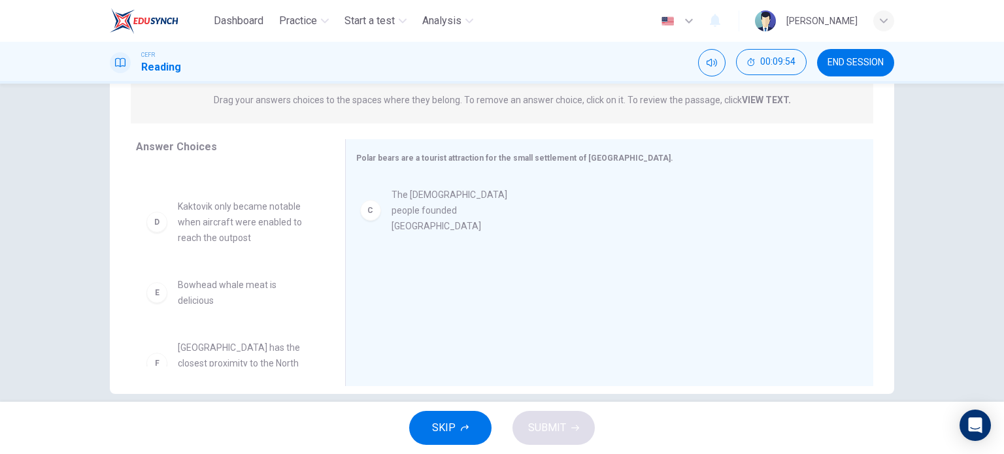
drag, startPoint x: 209, startPoint y: 207, endPoint x: 438, endPoint y: 194, distance: 229.2
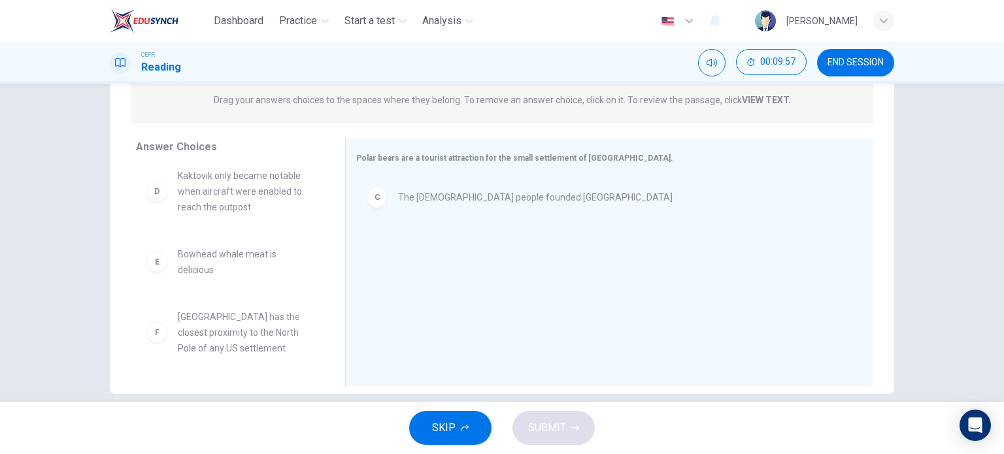
scroll to position [133, 0]
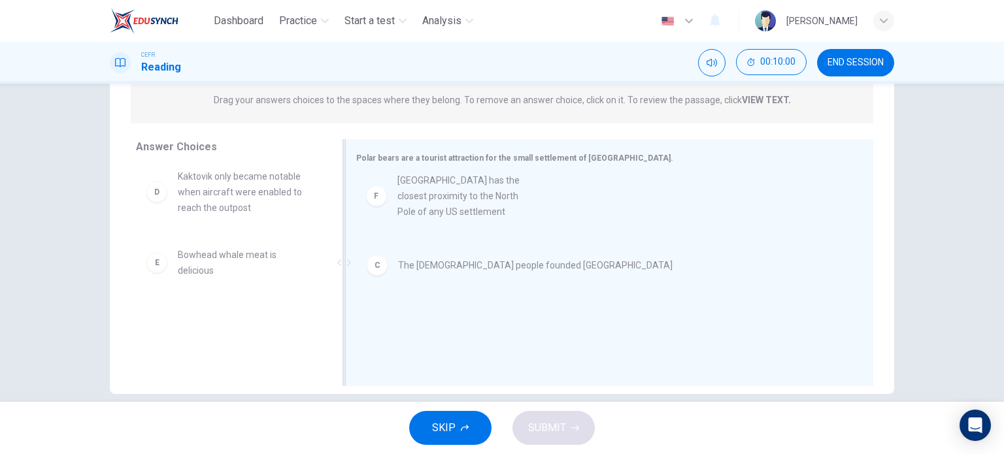
drag, startPoint x: 237, startPoint y: 348, endPoint x: 466, endPoint y: 216, distance: 263.3
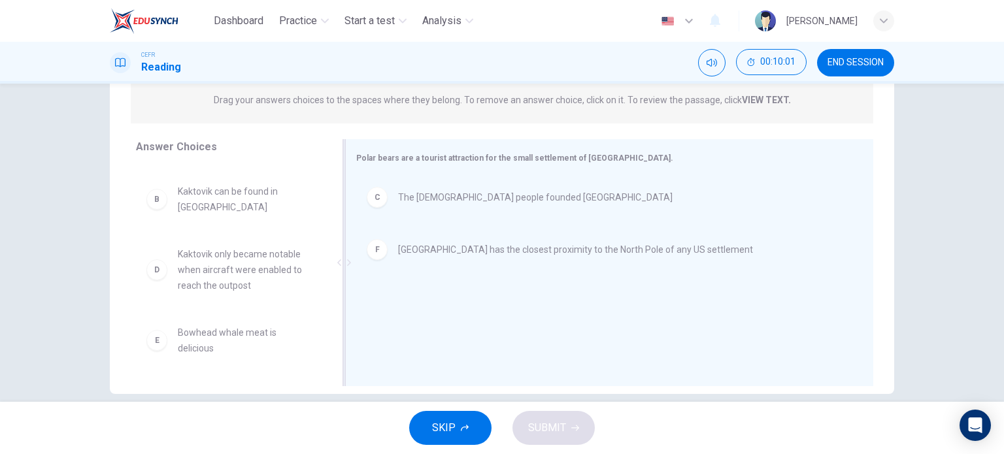
scroll to position [55, 0]
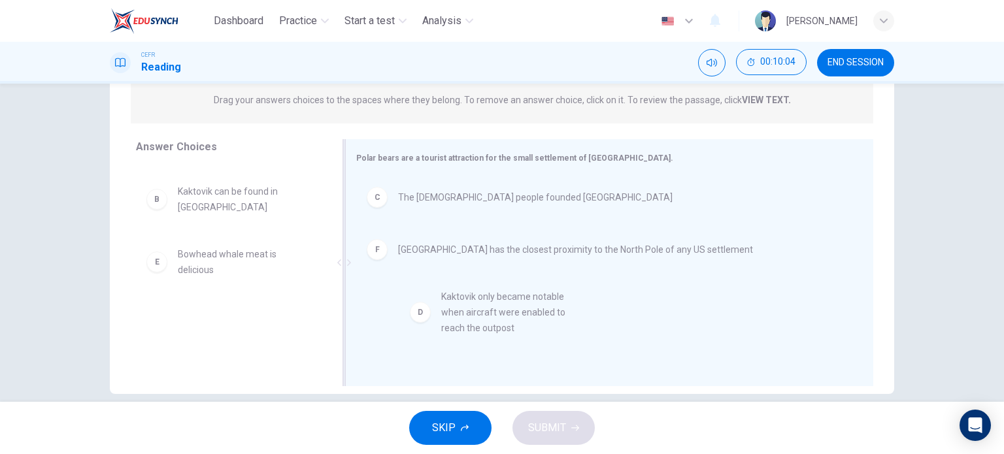
drag, startPoint x: 212, startPoint y: 283, endPoint x: 486, endPoint y: 312, distance: 275.5
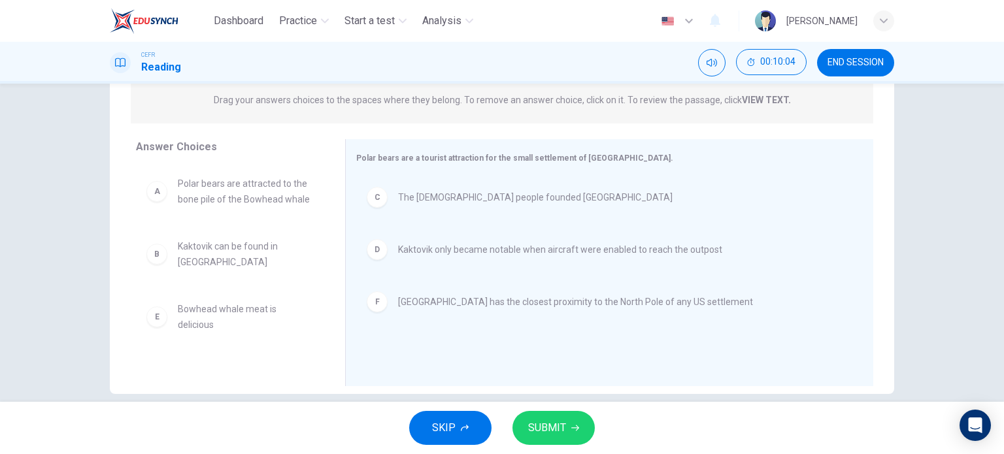
scroll to position [0, 0]
click at [555, 435] on span "SUBMIT" at bounding box center [547, 428] width 38 height 18
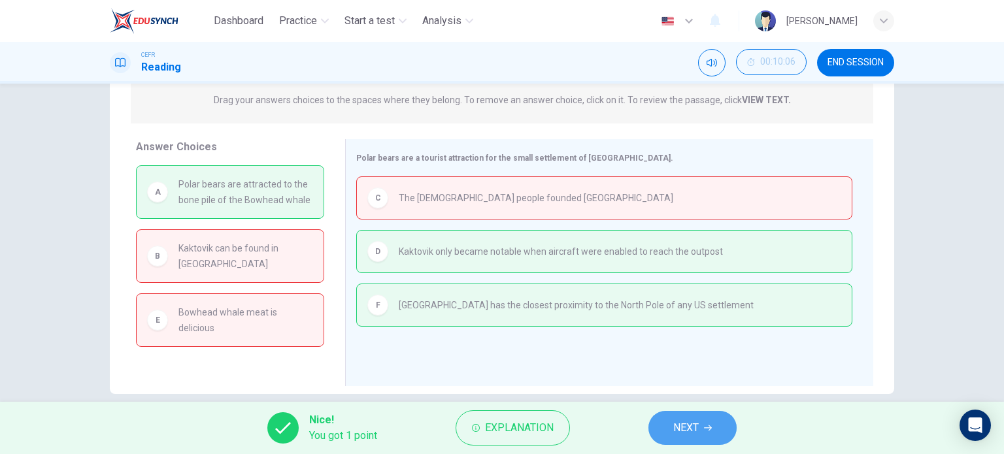
click at [683, 435] on span "NEXT" at bounding box center [687, 428] width 26 height 18
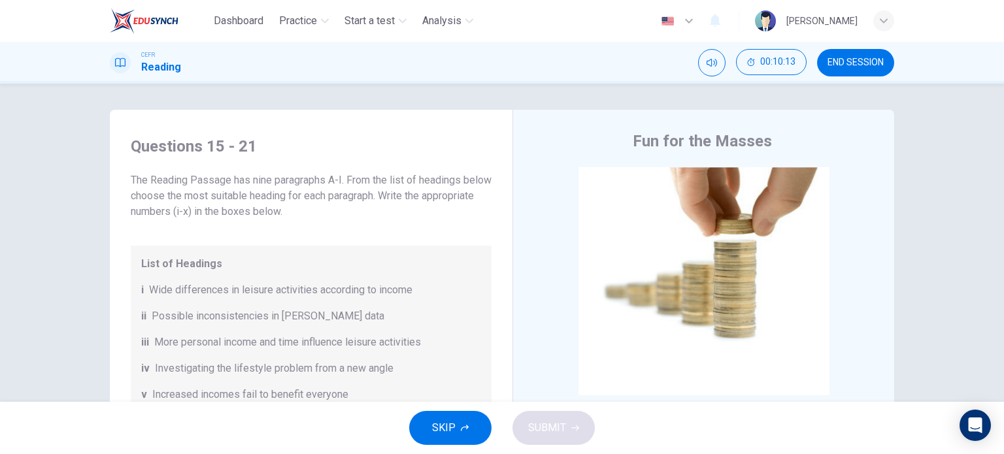
scroll to position [30, 0]
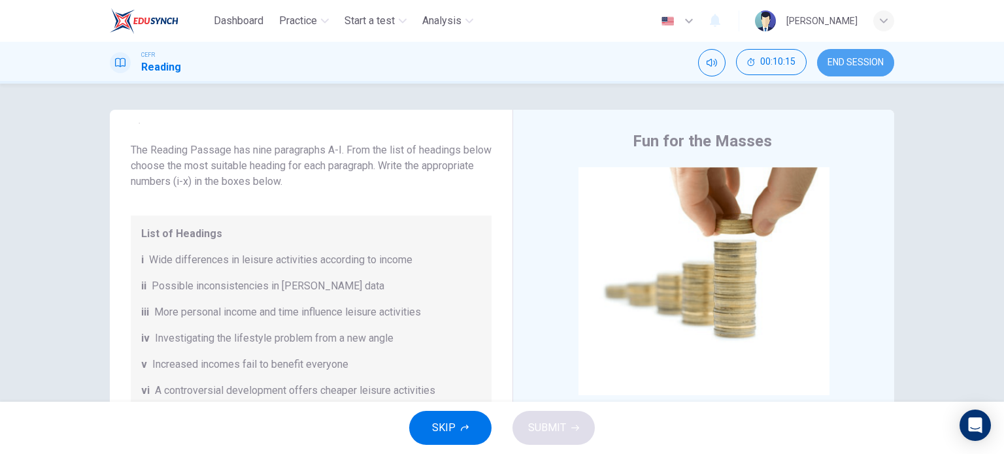
click at [860, 65] on span "END SESSION" at bounding box center [856, 63] width 56 height 10
